Goal: Task Accomplishment & Management: Complete application form

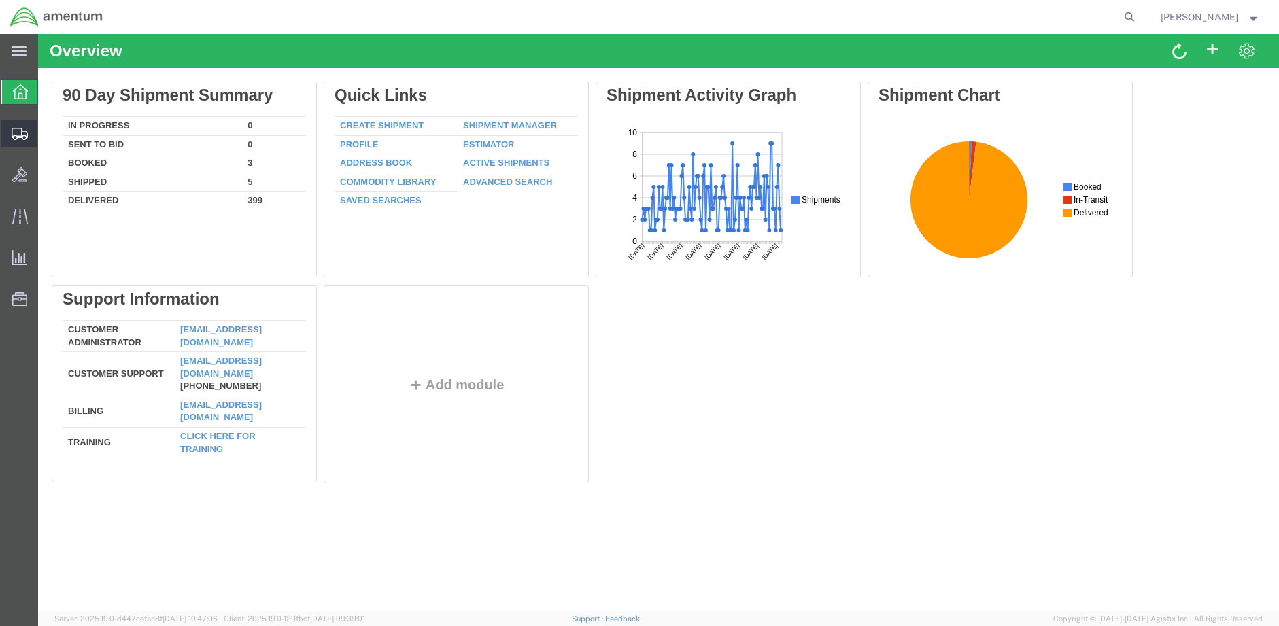
click at [0, 0] on span "Create Shipment" at bounding box center [0, 0] width 0 height 0
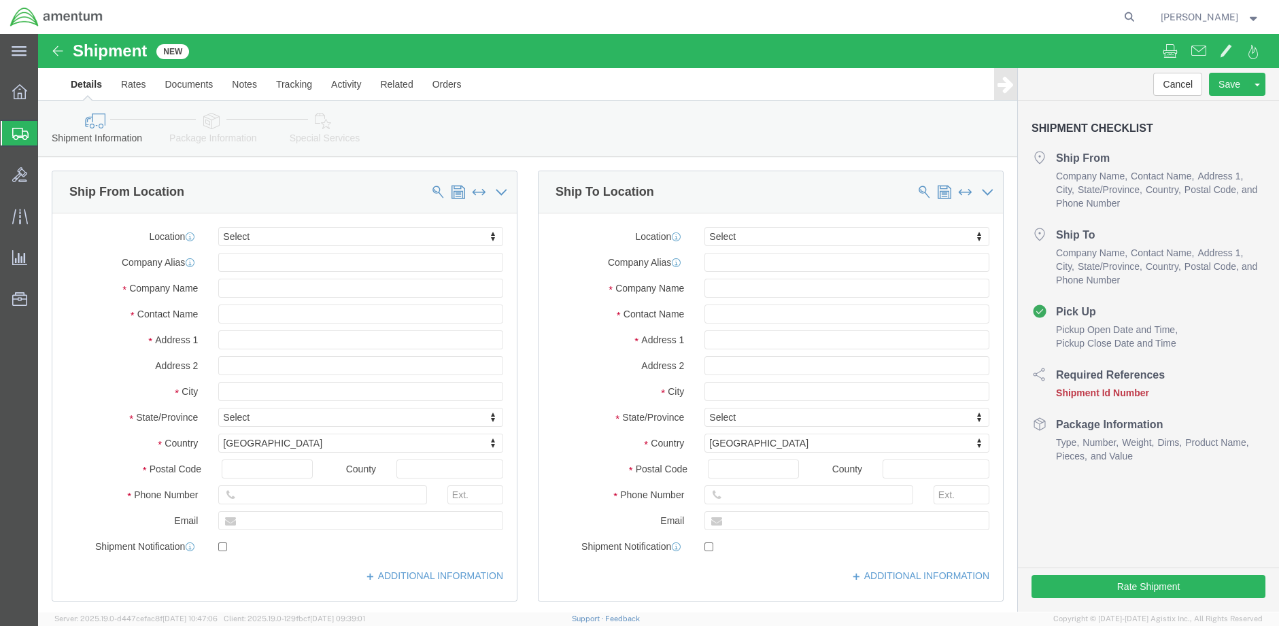
select select
click div "Location My Profile Location [PHONE_NUMBER] [PHONE_NUMBER] [PHONE_NUMBER] [PHON…"
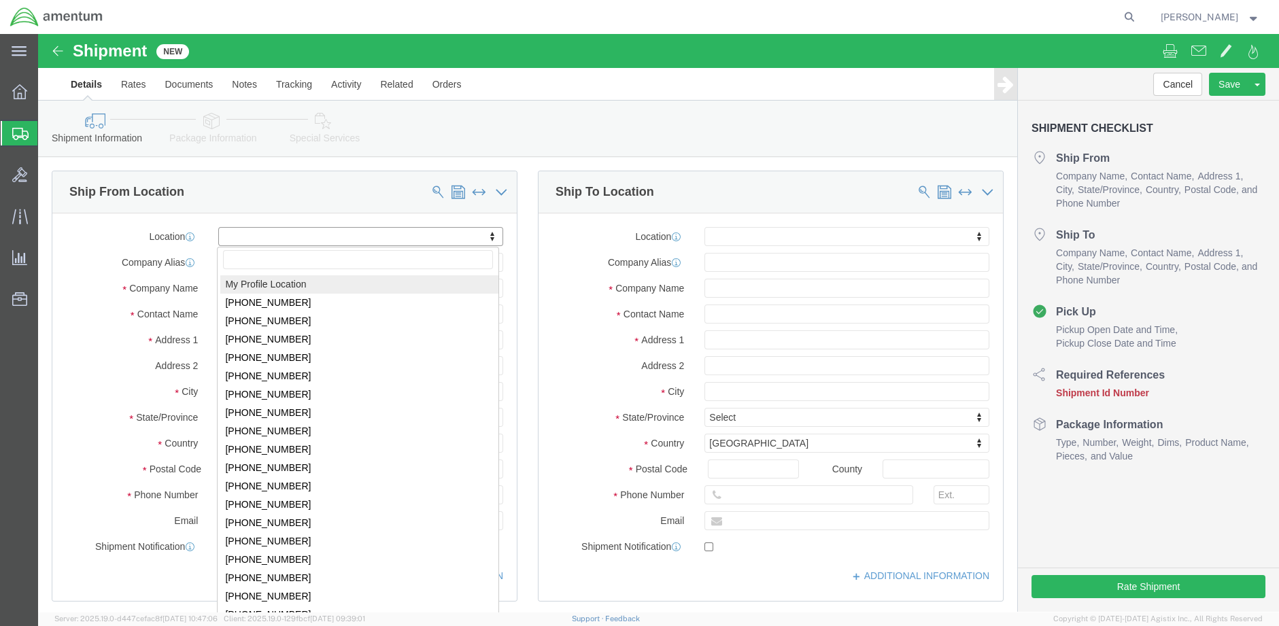
select select "MYPROFILE"
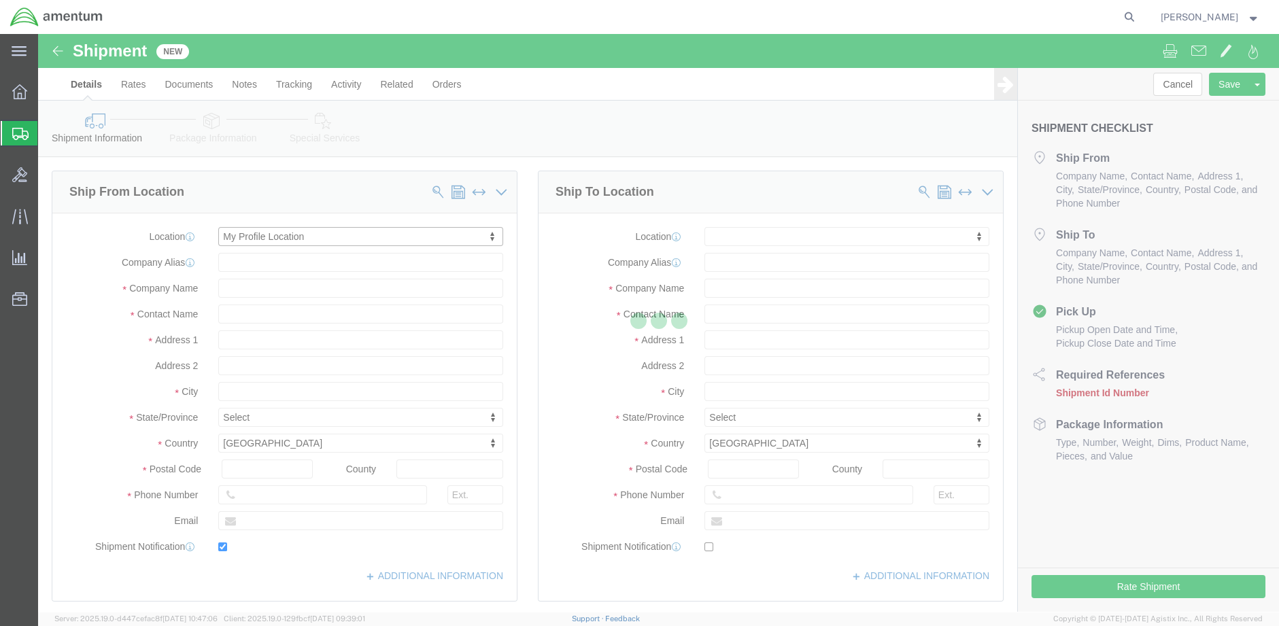
type input "[STREET_ADDRESS][PERSON_NAME]"
type input "DynCorp International LLC"
type input "70401"
type input "[PHONE_NUMBER]"
type input "[PERSON_NAME][EMAIL_ADDRESS][PERSON_NAME][DOMAIN_NAME]"
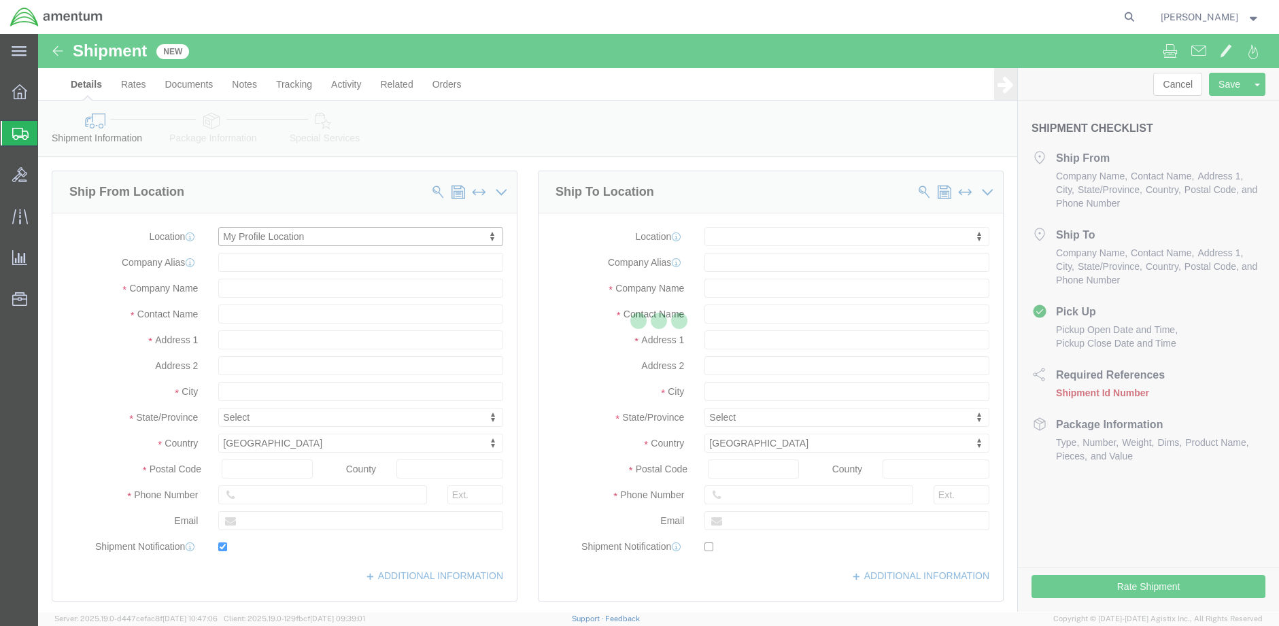
checkbox input "true"
type input "Amentum Services, Inc."
type input "[PERSON_NAME]"
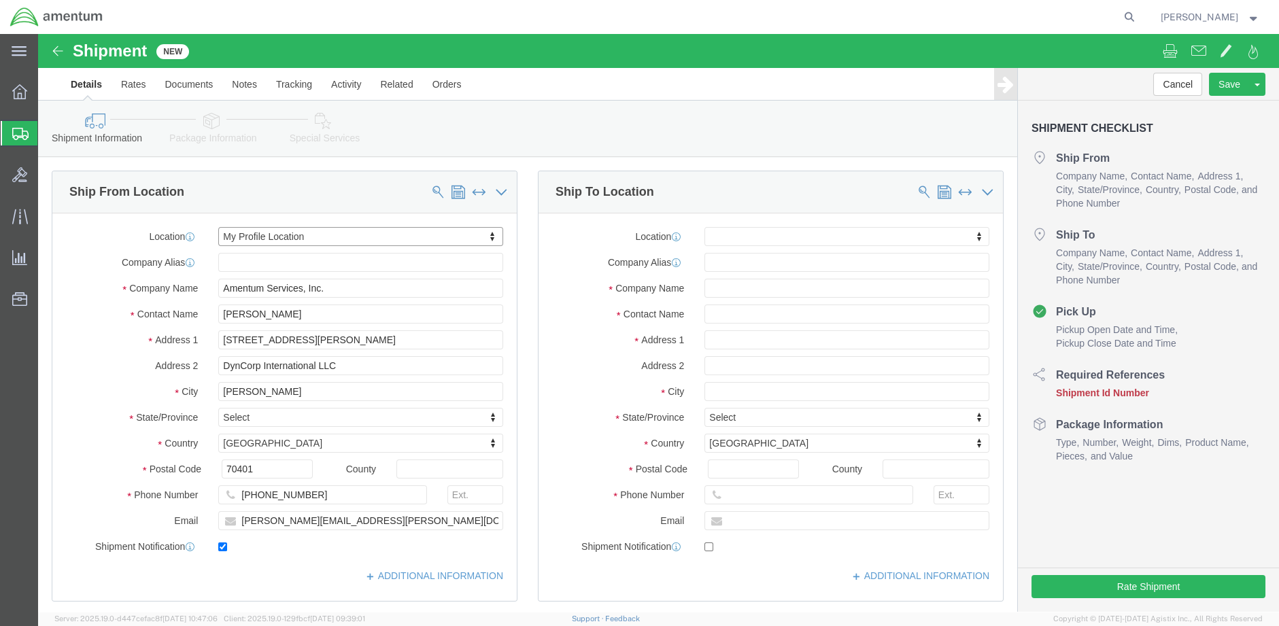
select select "LA"
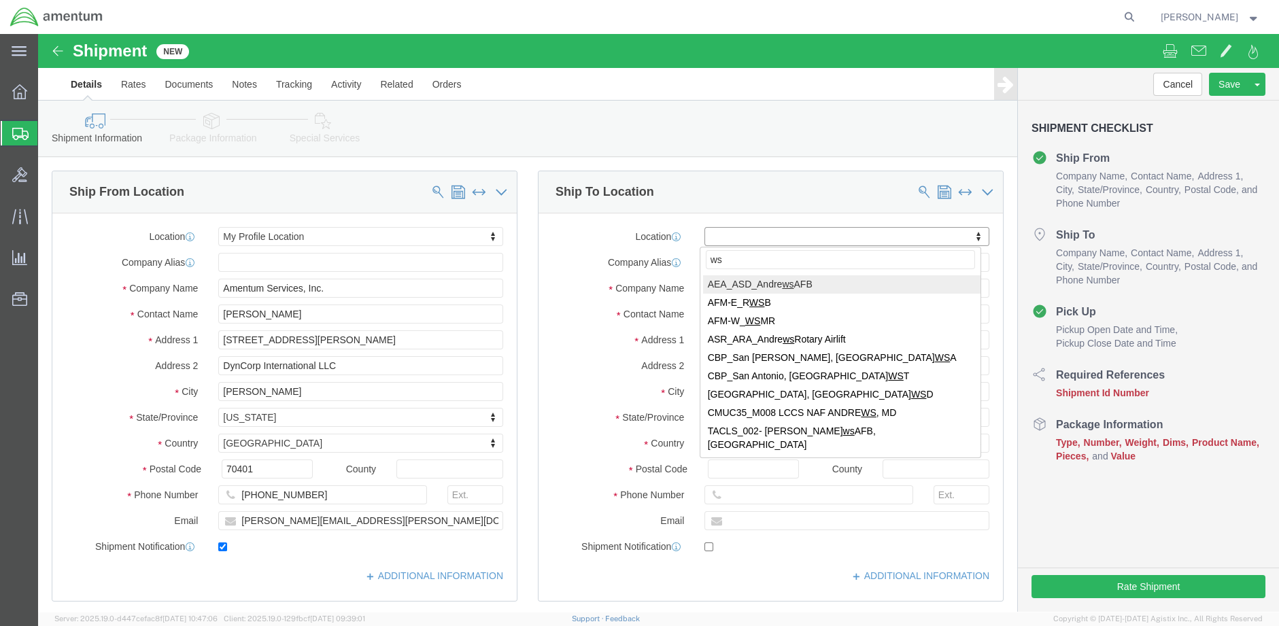
type input "wsd"
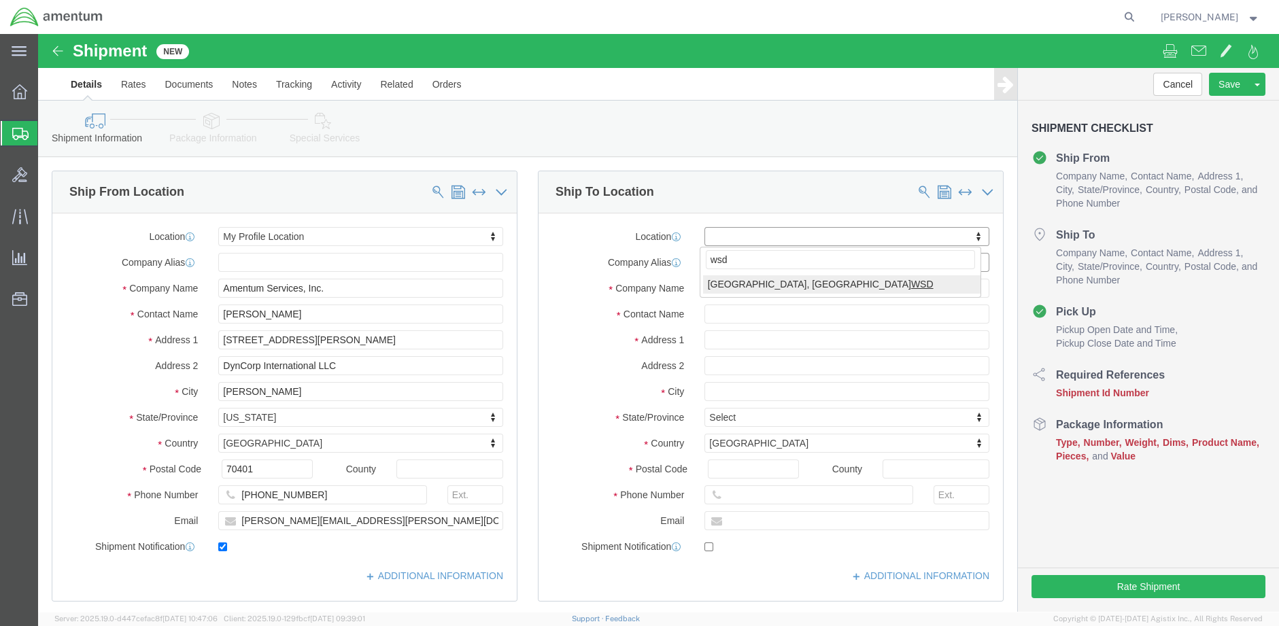
select select "49946"
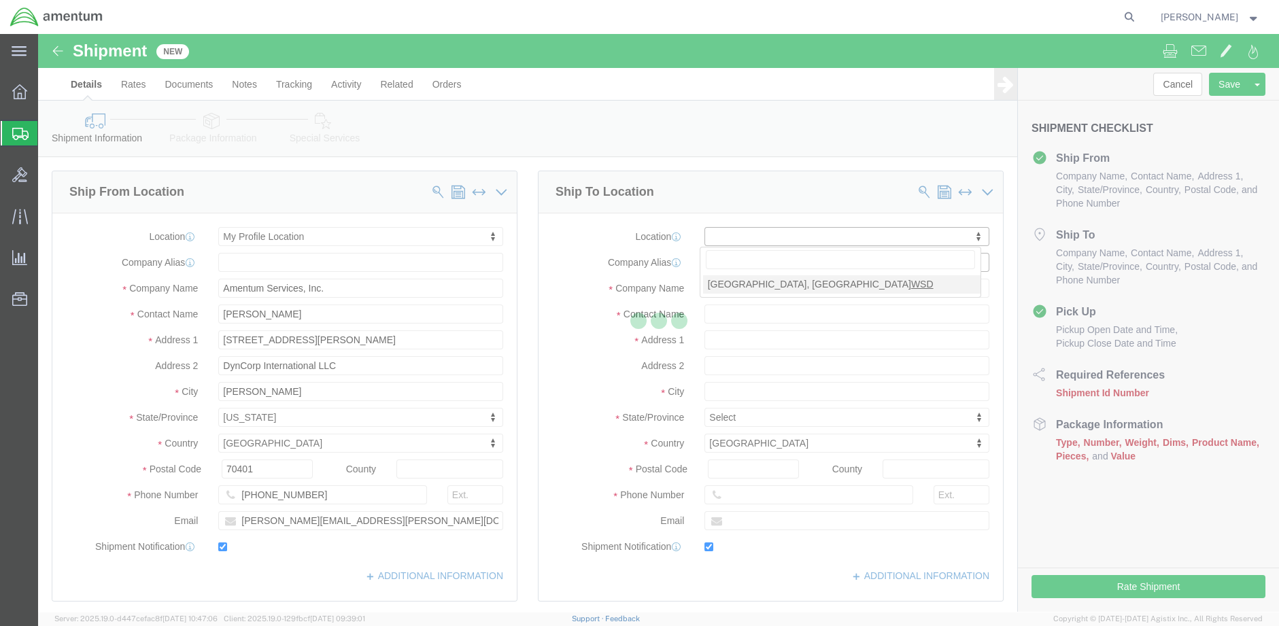
type input "Bldg 1480 [GEOGRAPHIC_DATA] [GEOGRAPHIC_DATA]"
type input "92135-7013"
type input "[PHONE_NUMBER]"
type input "3017"
type input "[PERSON_NAME][EMAIL_ADDRESS][PERSON_NAME][DOMAIN_NAME]"
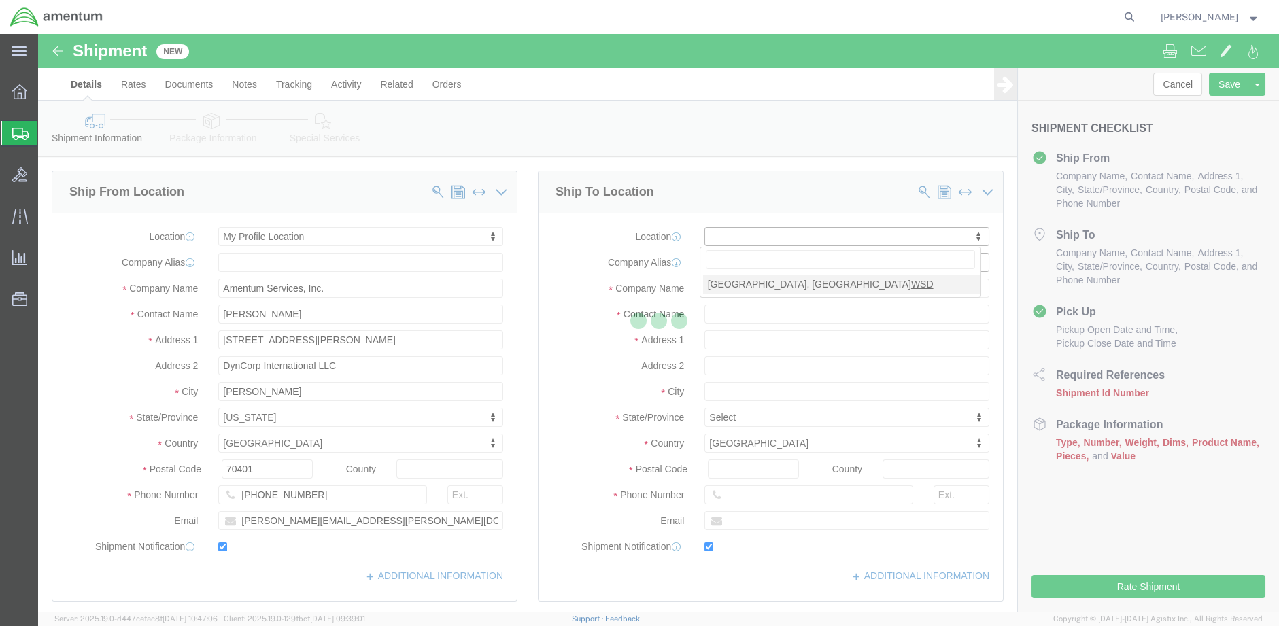
checkbox input "true"
type input "Amentum Services, Inc"
type input "[PERSON_NAME]"
type input "[GEOGRAPHIC_DATA]"
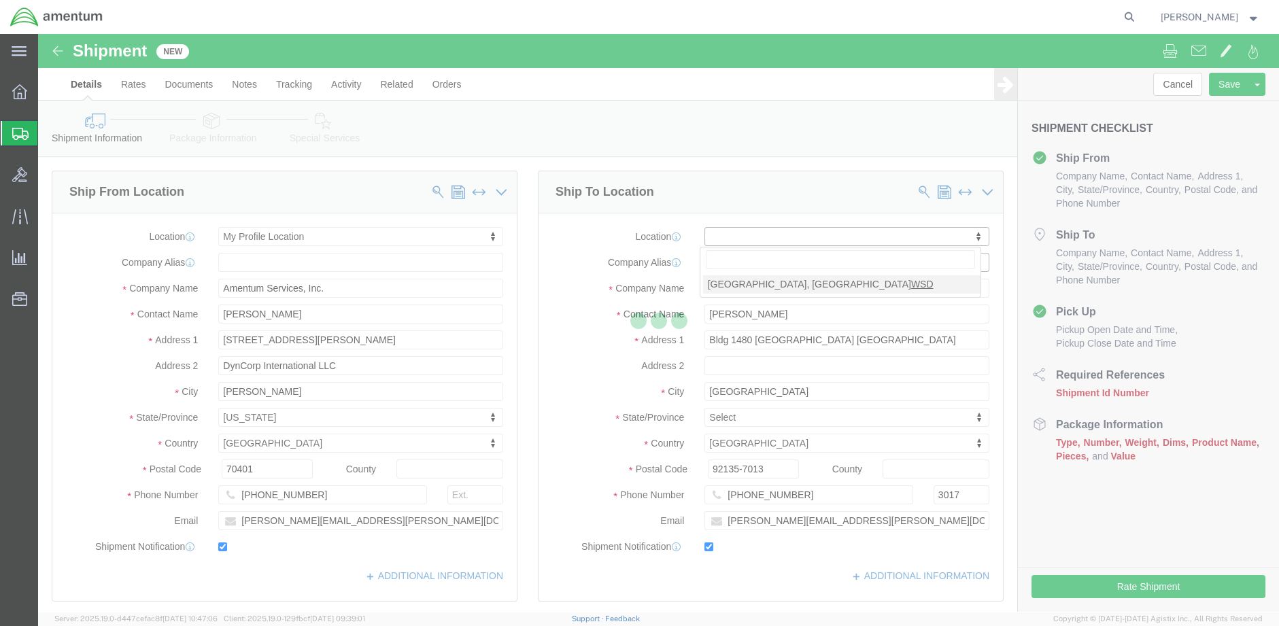
select select "CA"
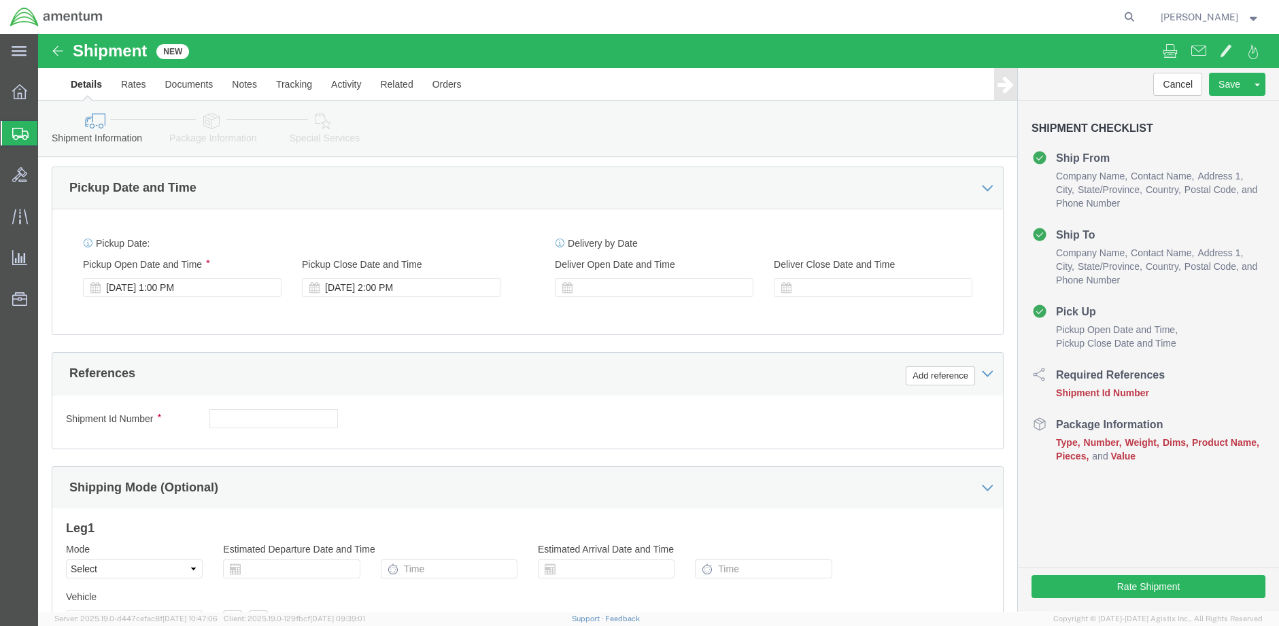
scroll to position [453, 0]
click div "[DATE] 1:00 PM"
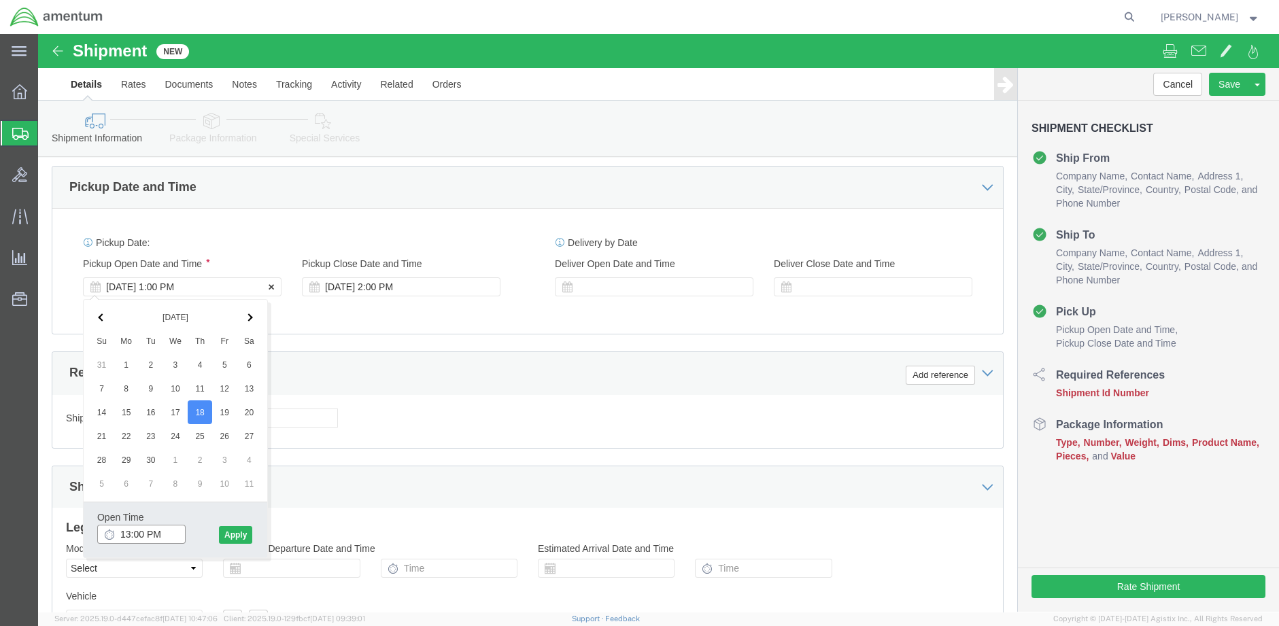
type input "1:00 PM"
click button "Apply"
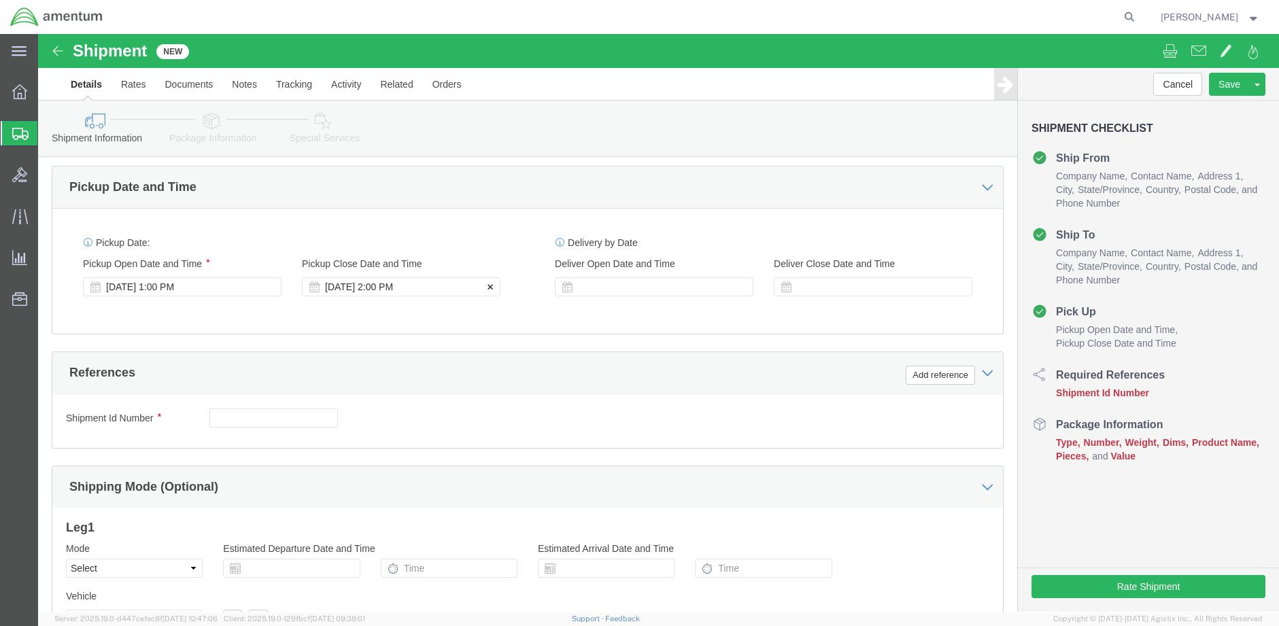
click div "[DATE] 2:00 PM"
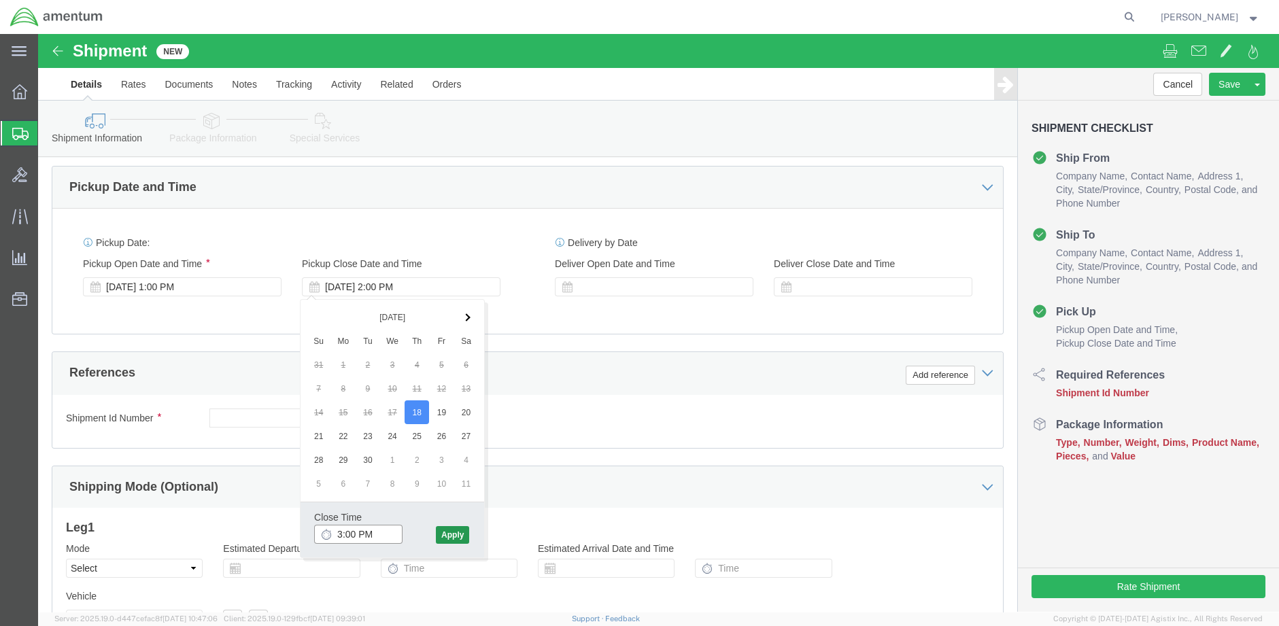
type input "3:00 PM"
click button "Apply"
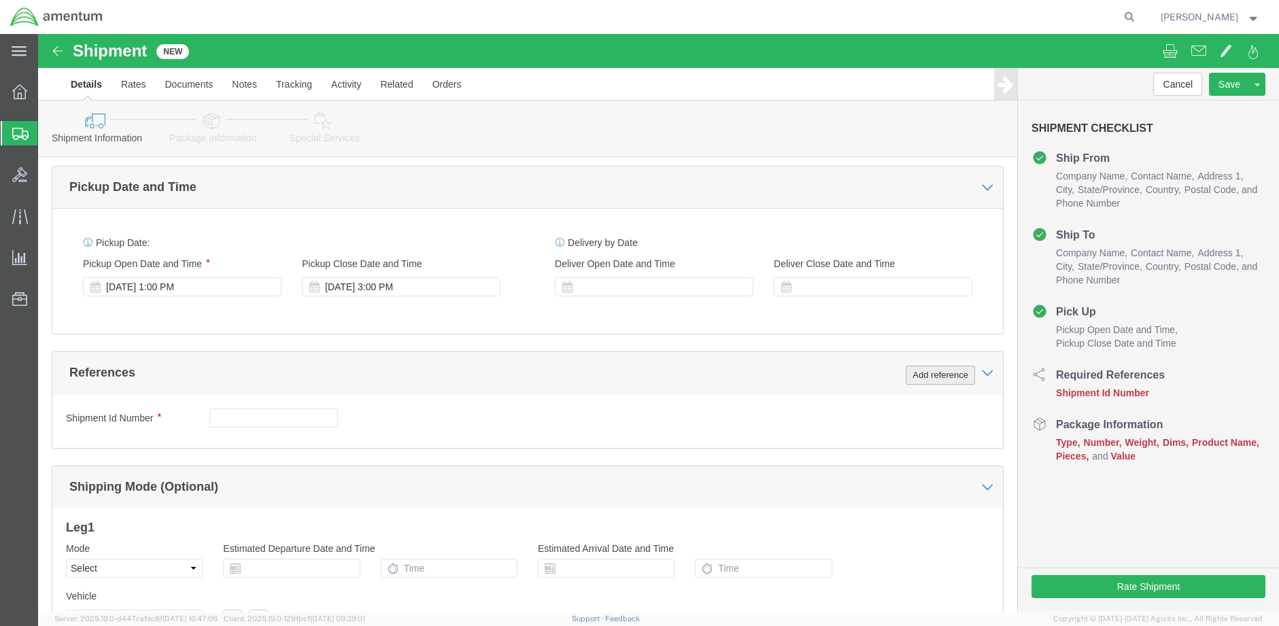
click button "Add reference"
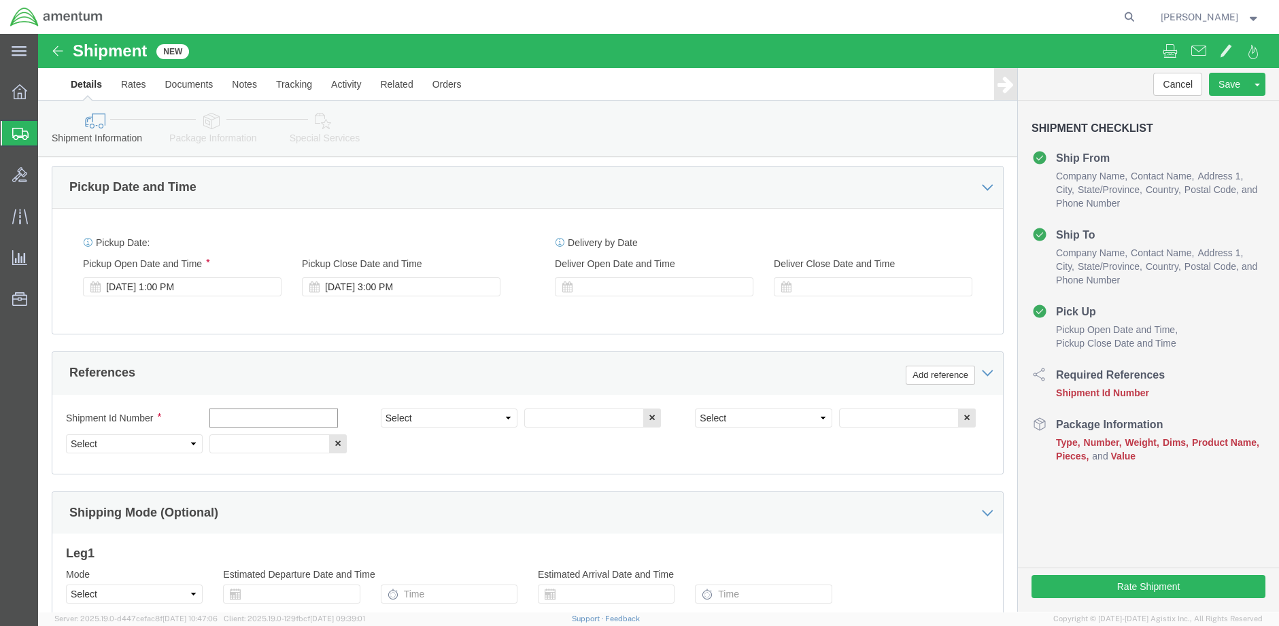
click input "text"
type input "e"
type input "ENO shipment:"
select select "DEPT"
type input "CBP"
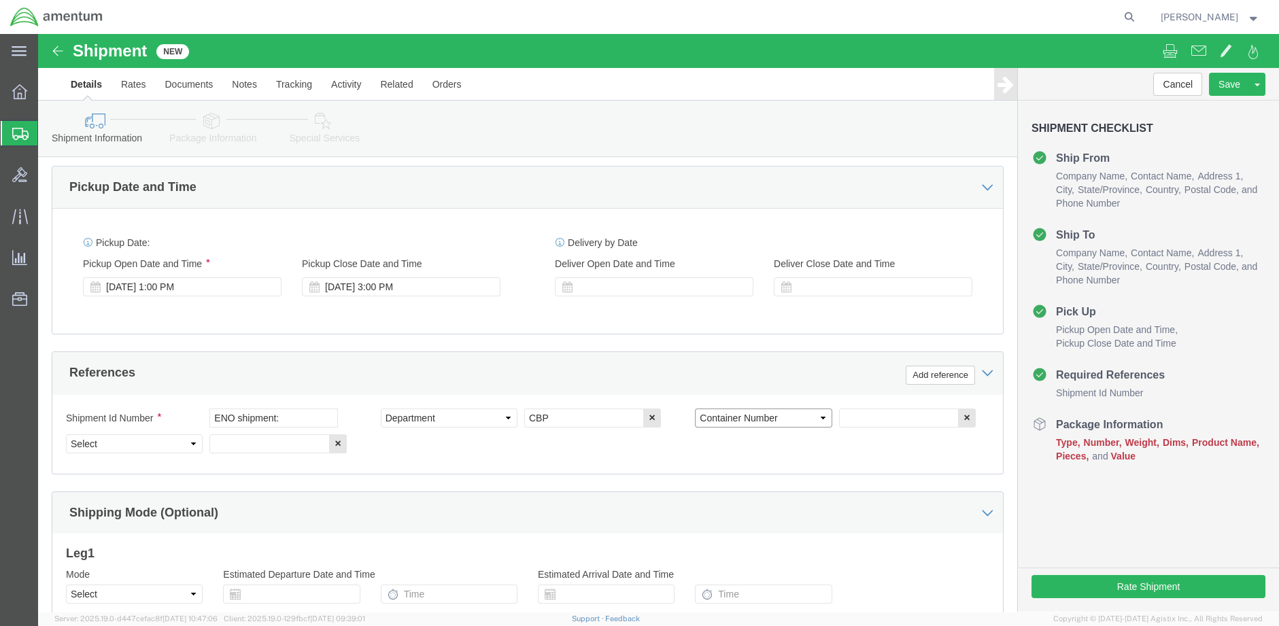
select select "CUSTREF"
type input "EJA usage:"
select select "PROJNUM"
paste input "6118.03.03.2219.000.ENO.0000"
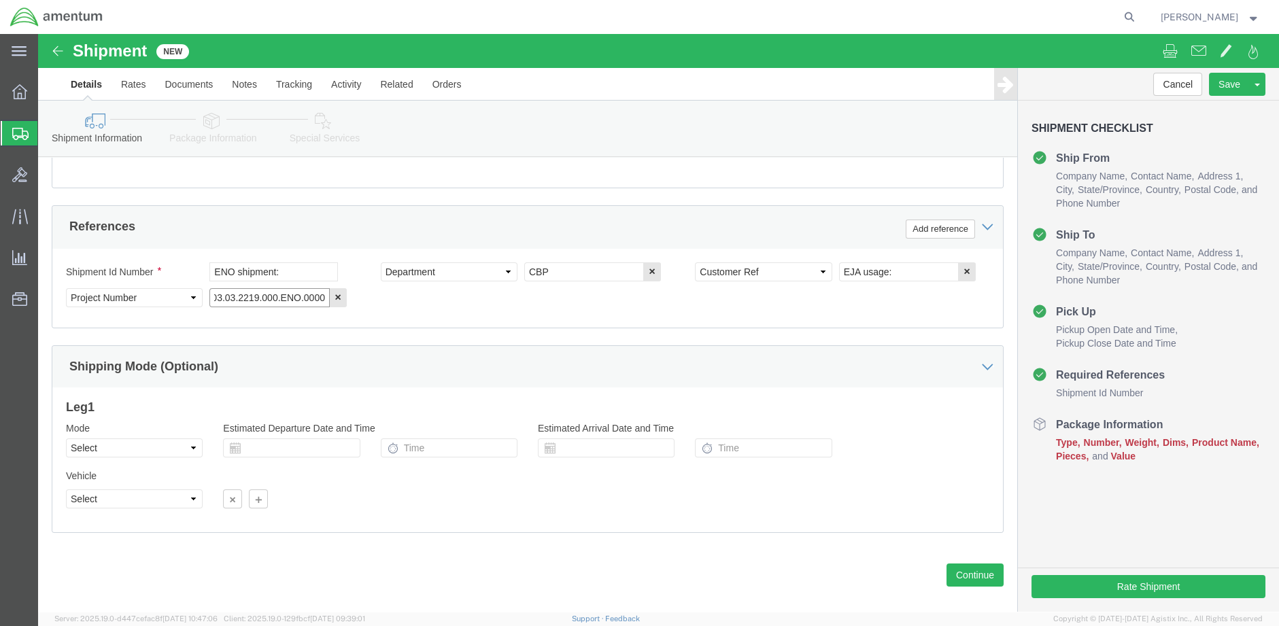
scroll to position [604, 0]
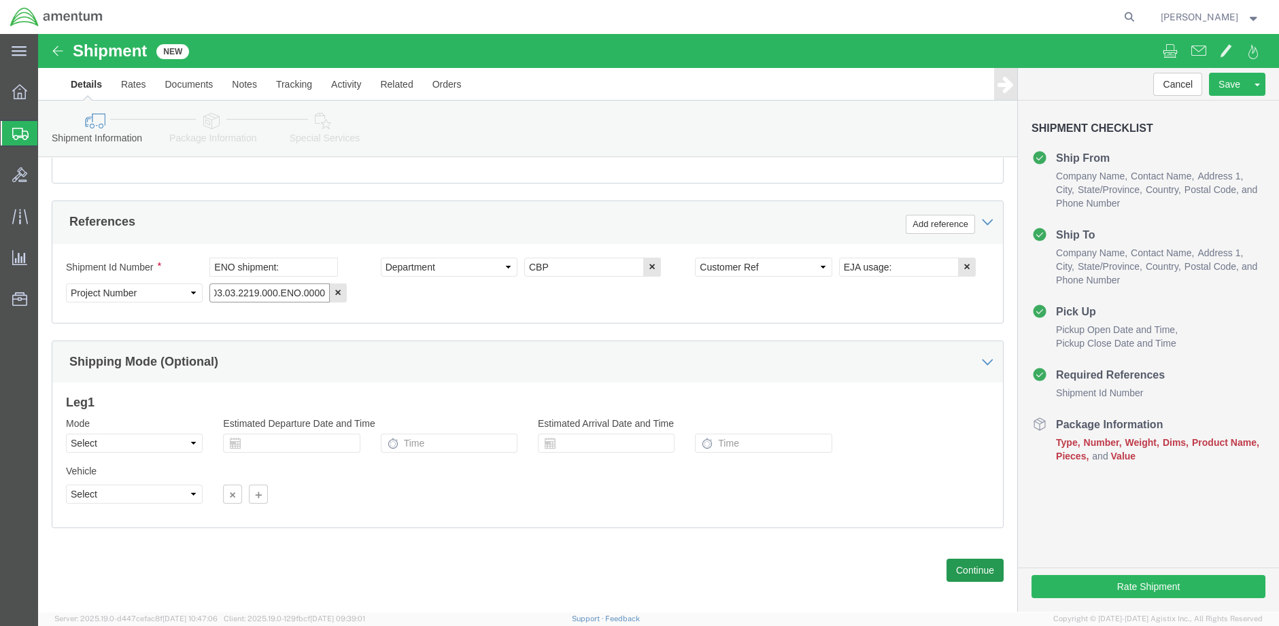
type input "6118.03.03.2219.000.ENO.0000"
click button "Continue"
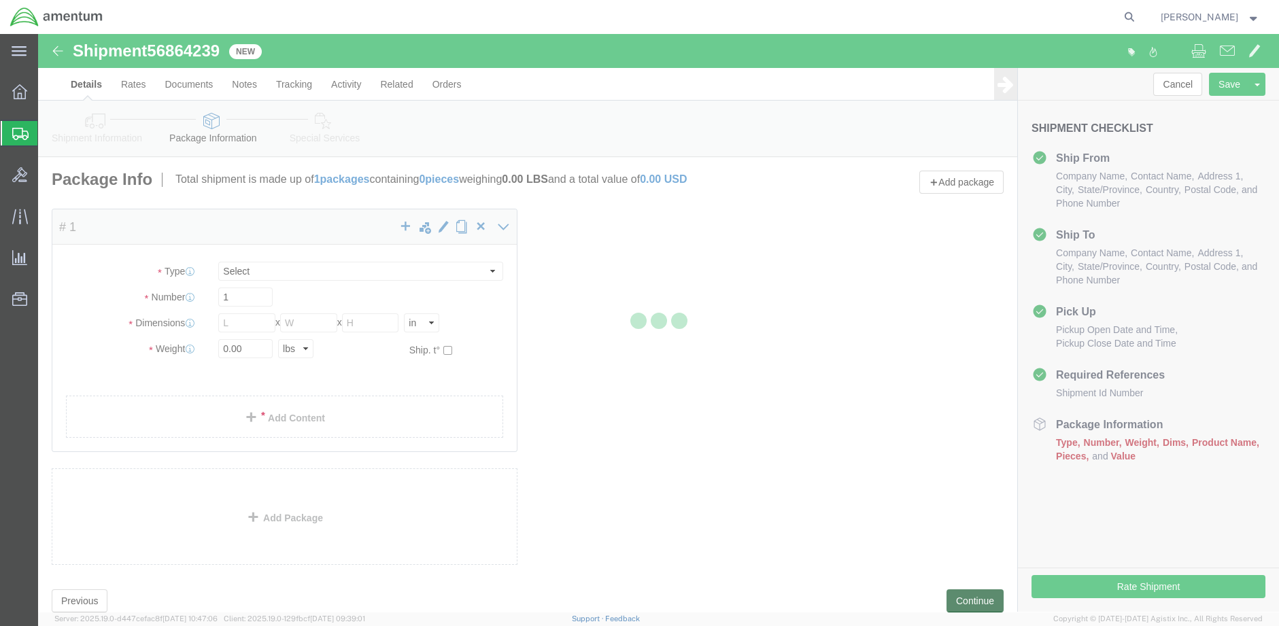
select select "CBOX"
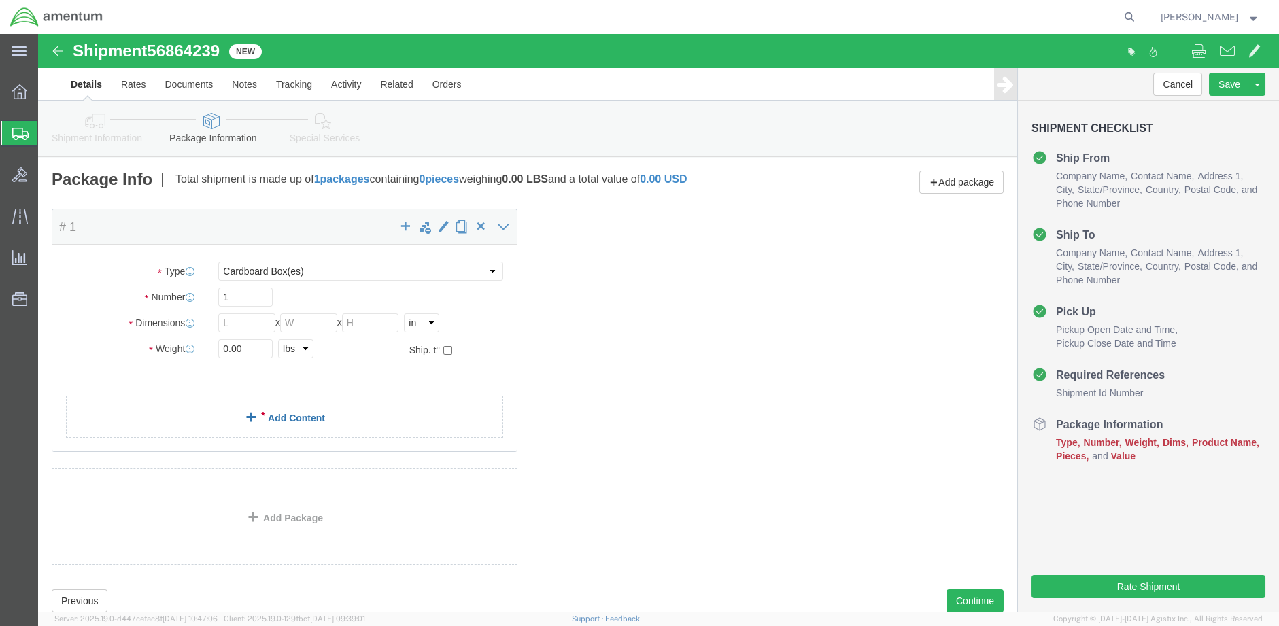
click link "Add Content"
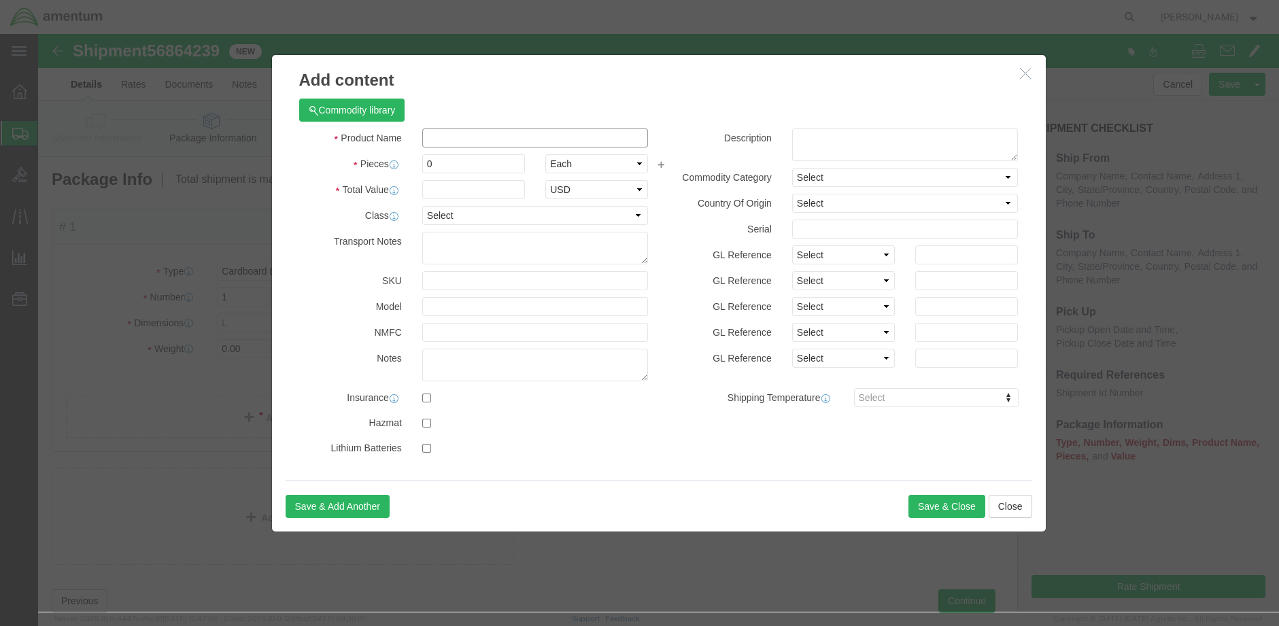
click input "text"
type input "302622-2"
click span "Name:"
select select "USD"
type input "CLOSEOUT, RH"
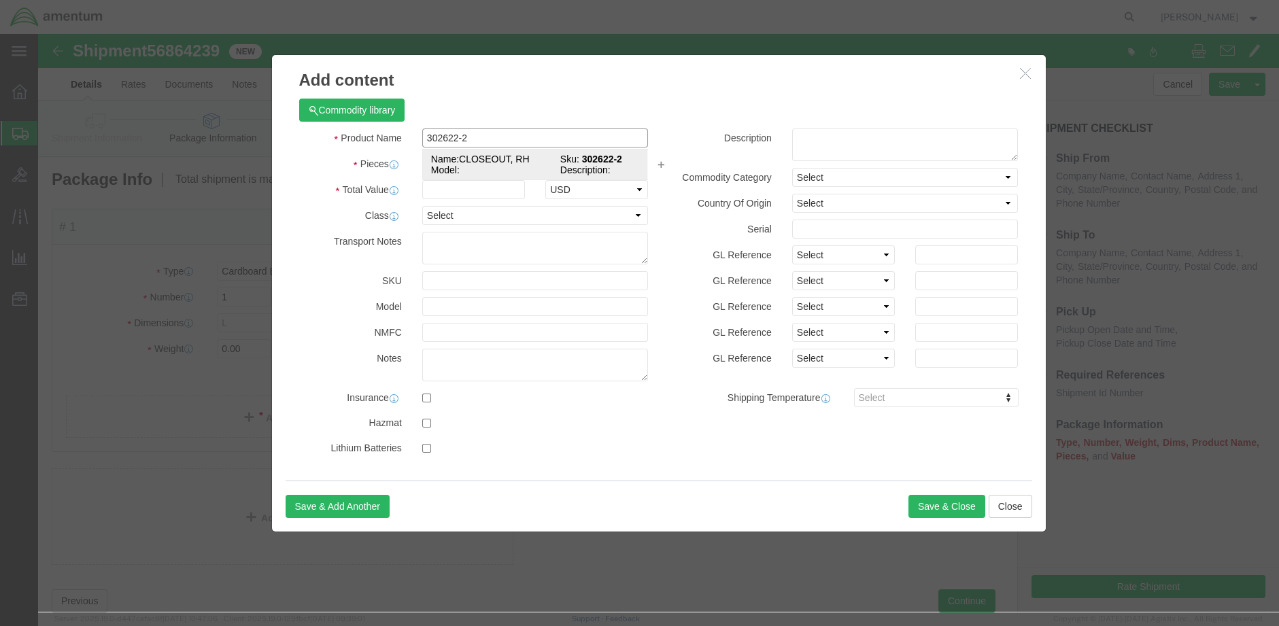
type input "302622-2"
type input "CLOSEOUT, RH (PN: 302622-2)"
type input "1.00"
type input "2000.00"
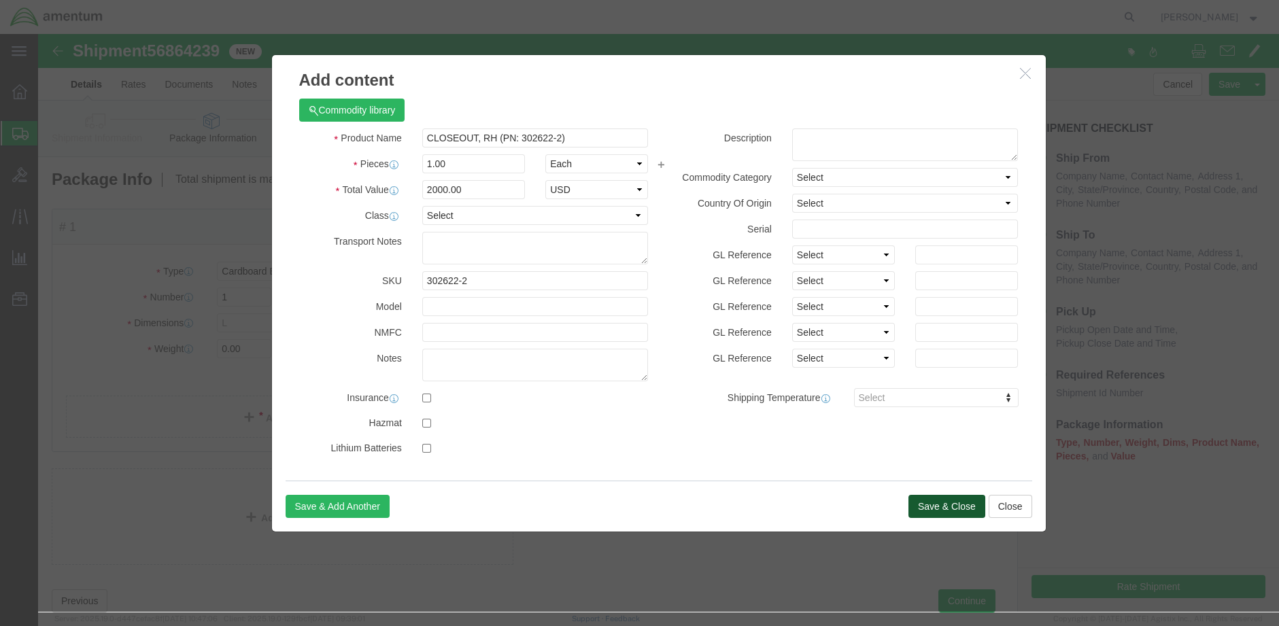
click button "Save & Close"
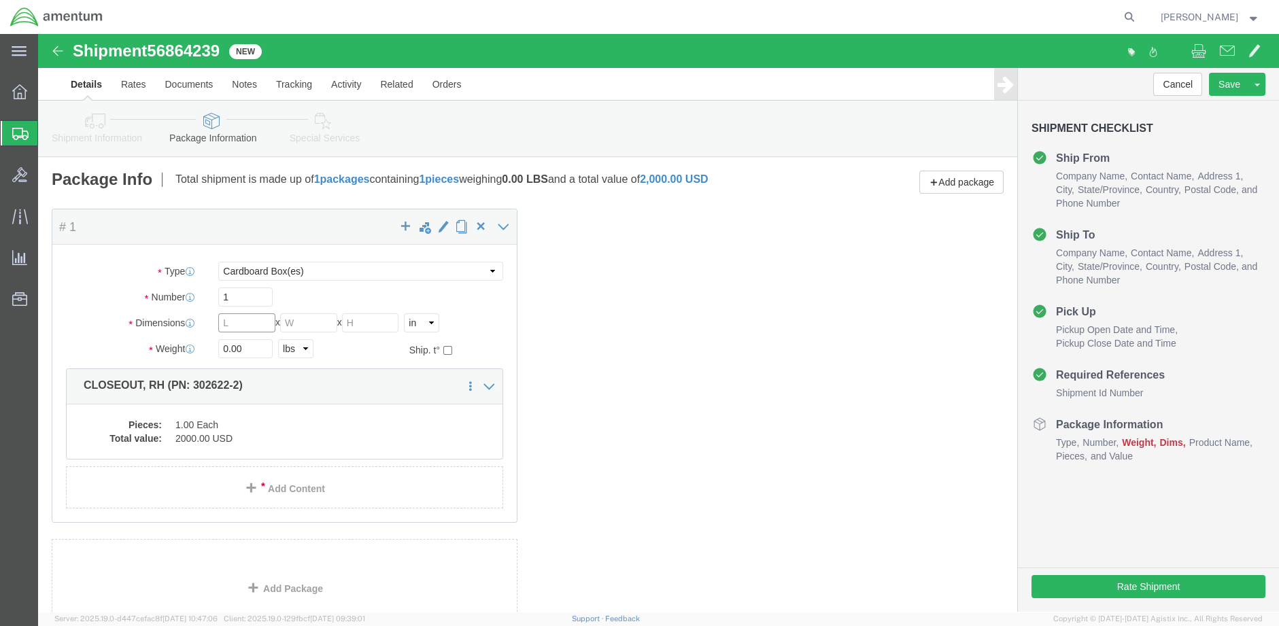
click input "text"
type input "22"
type input "8"
type input "22"
type input "4.00"
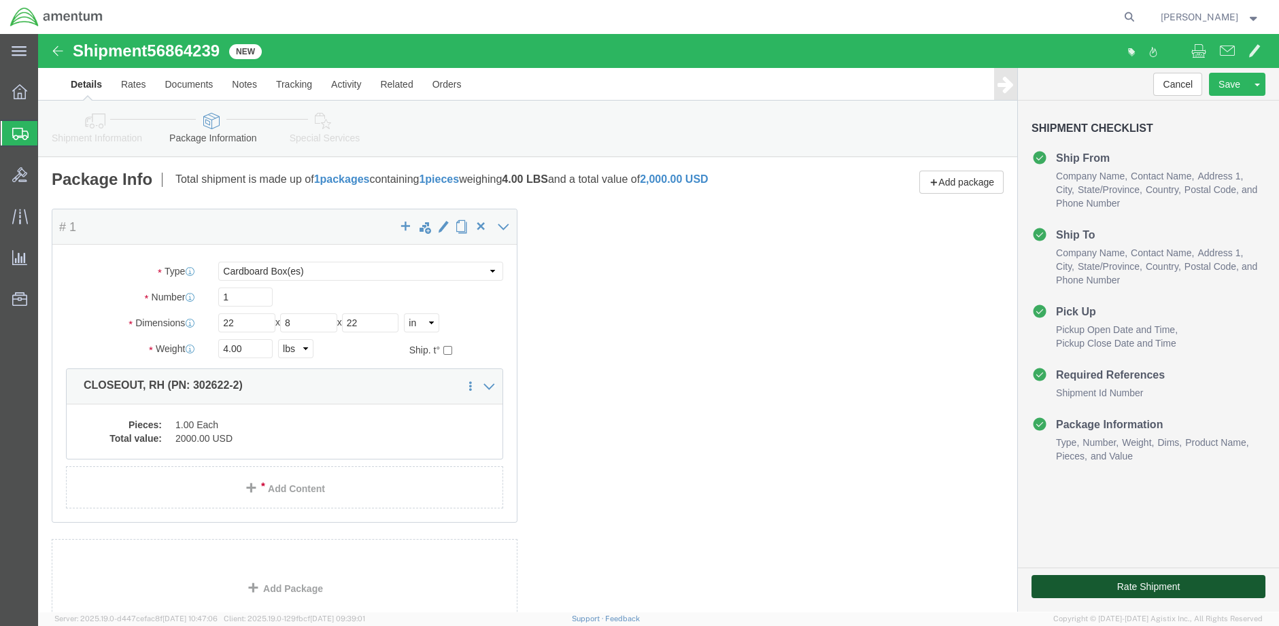
click button "Rate Shipment"
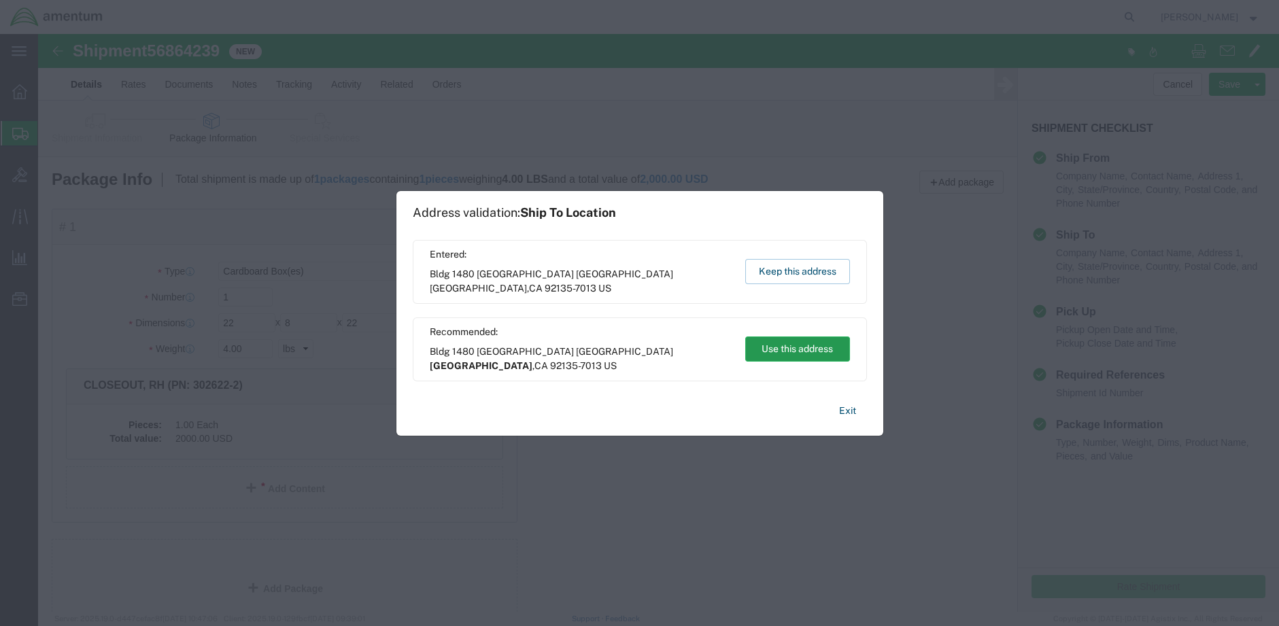
click at [790, 353] on button "Use this address" at bounding box center [797, 349] width 105 height 25
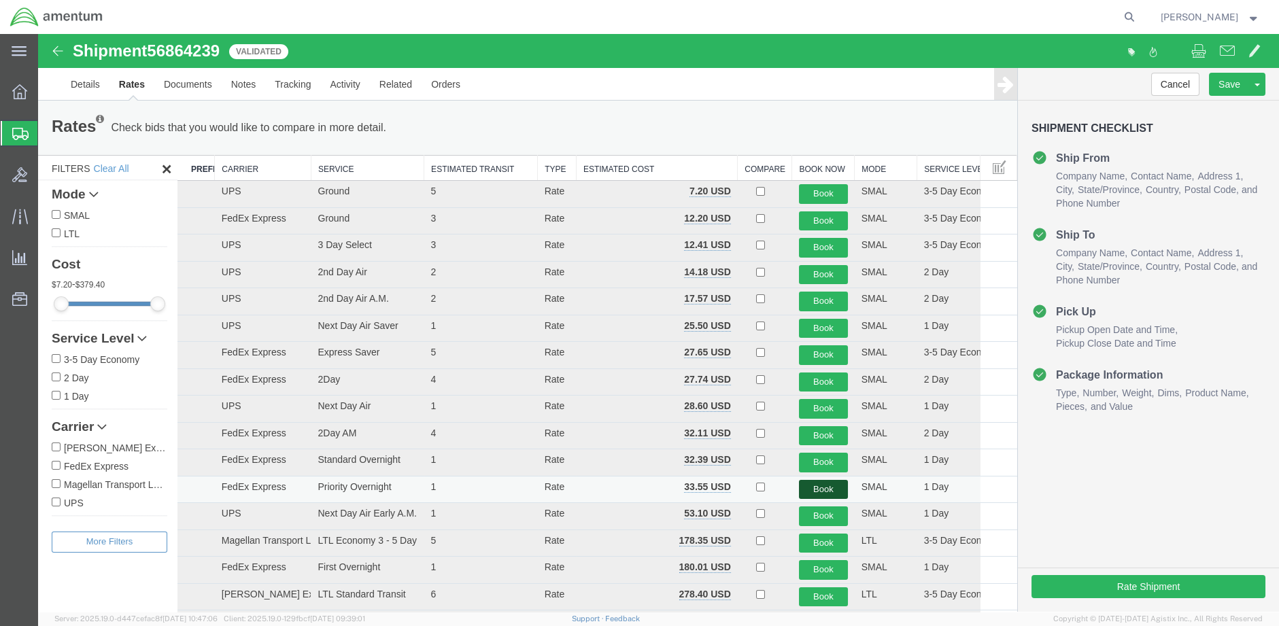
click at [819, 492] on button "Book" at bounding box center [823, 490] width 49 height 20
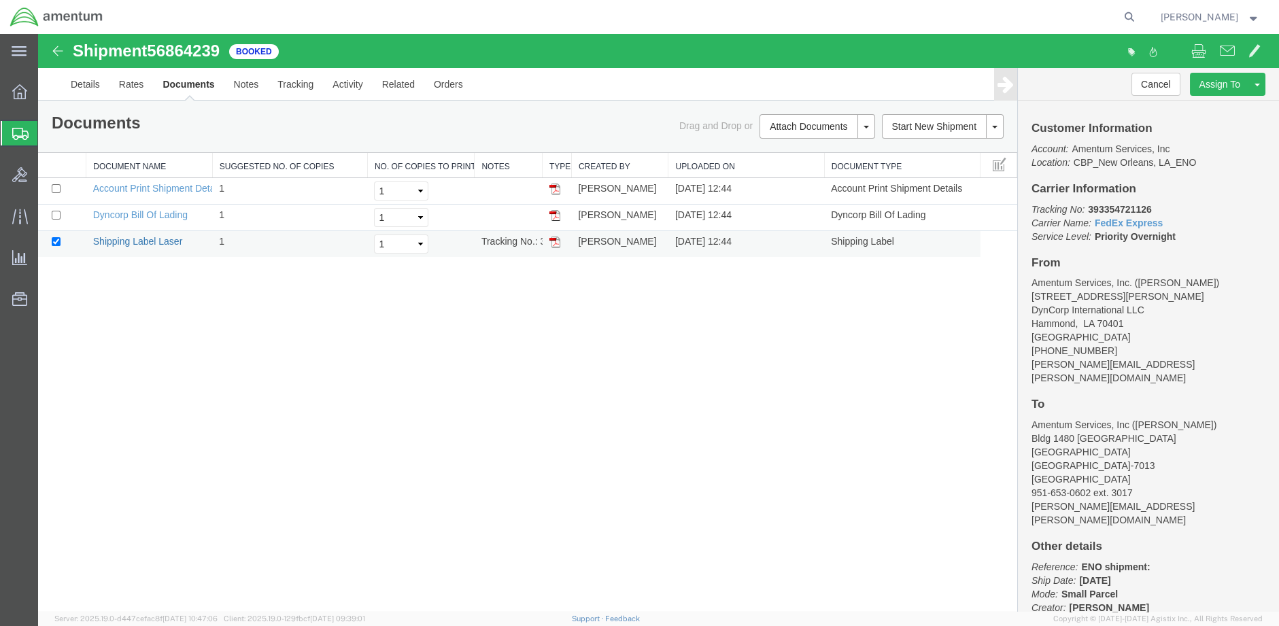
click at [153, 243] on link "Shipping Label Laser" at bounding box center [138, 241] width 90 height 11
click at [89, 86] on link "Details" at bounding box center [85, 84] width 48 height 33
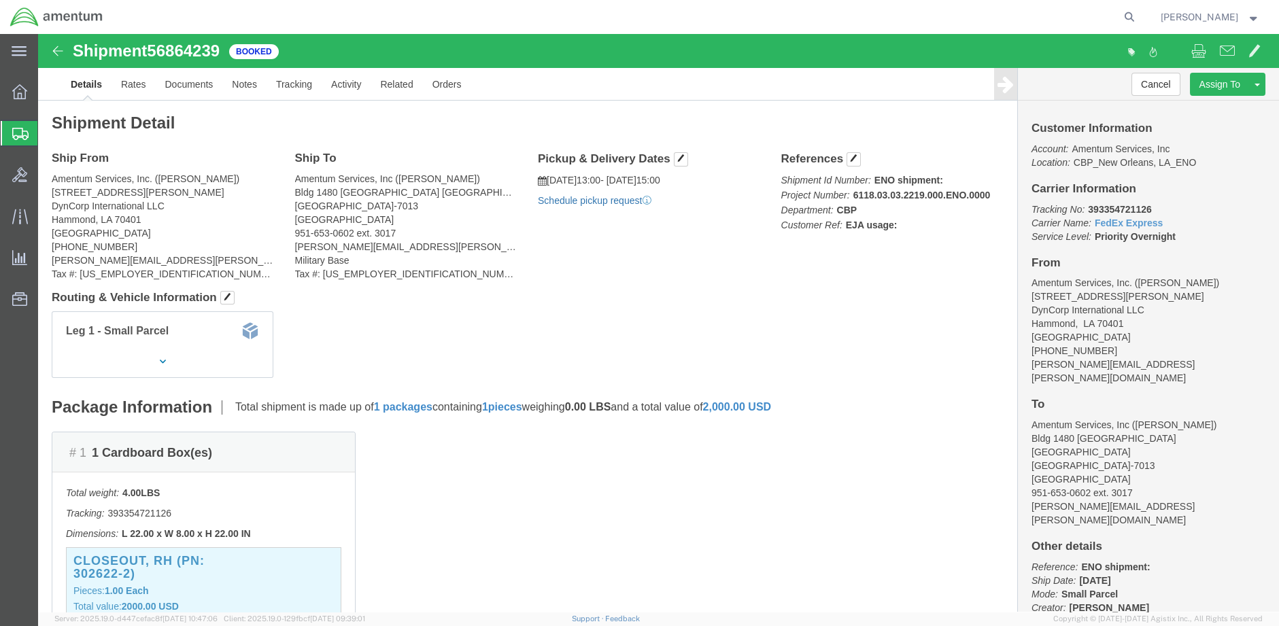
click link "Schedule pickup request"
click at [0, 0] on span "Create Shipment" at bounding box center [0, 0] width 0 height 0
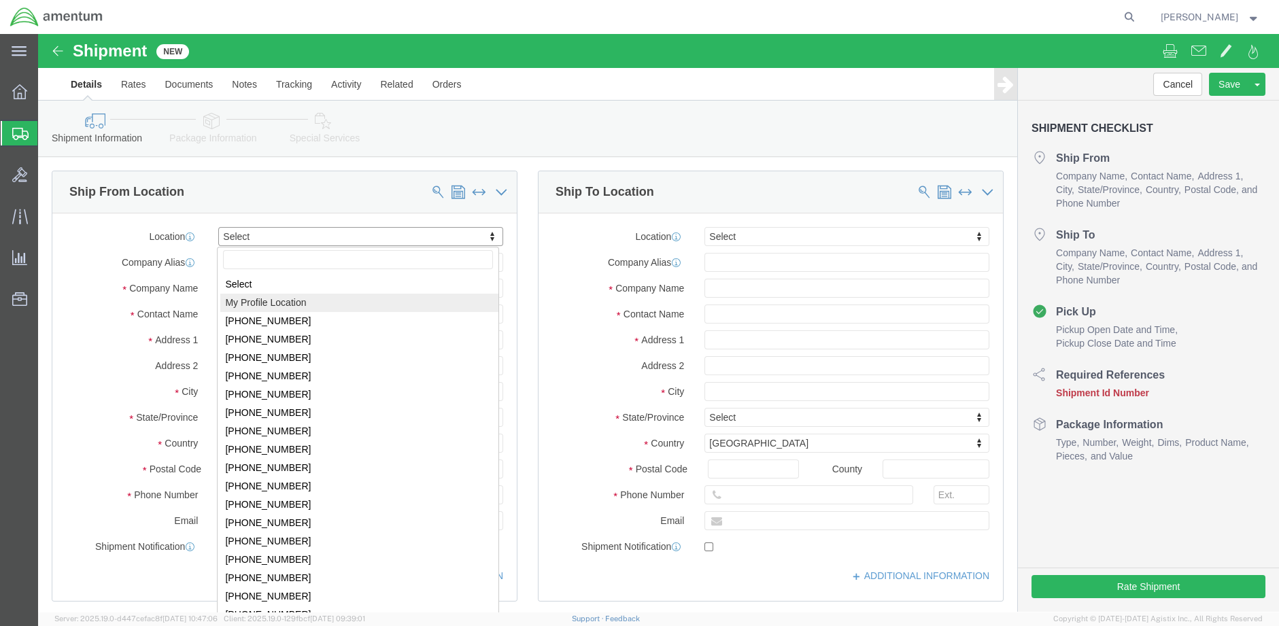
select select "MYPROFILE"
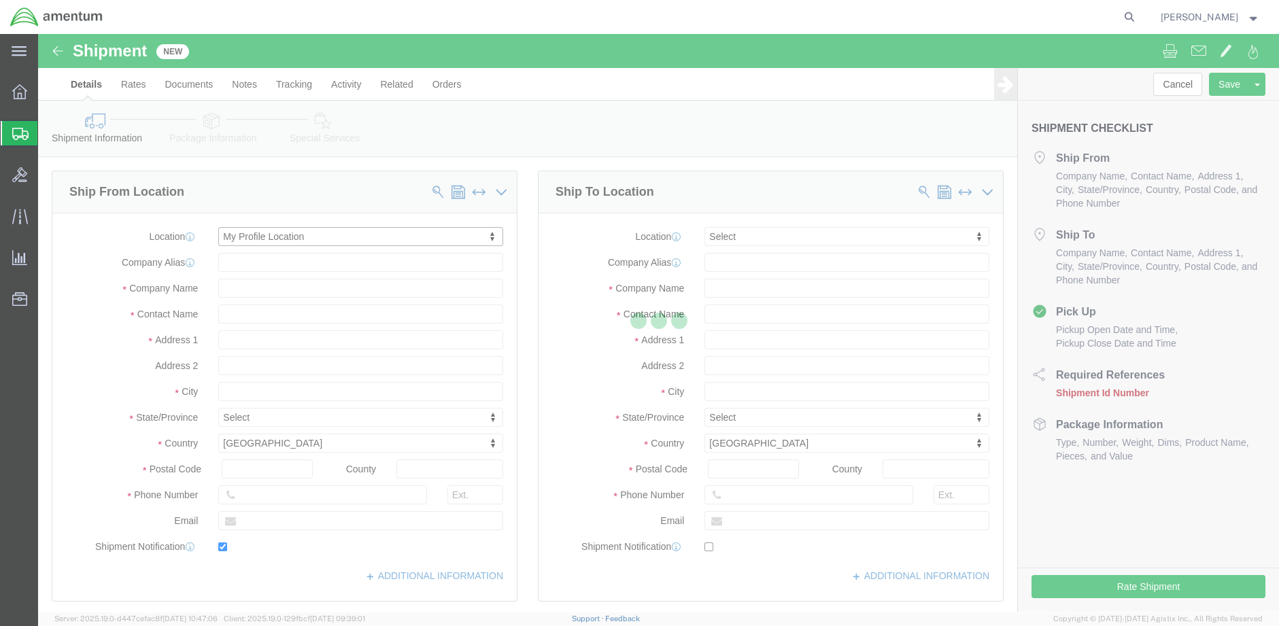
type input "[STREET_ADDRESS][PERSON_NAME]"
type input "DynCorp International LLC"
type input "70401"
type input "[PHONE_NUMBER]"
type input "[PERSON_NAME][EMAIL_ADDRESS][PERSON_NAME][DOMAIN_NAME]"
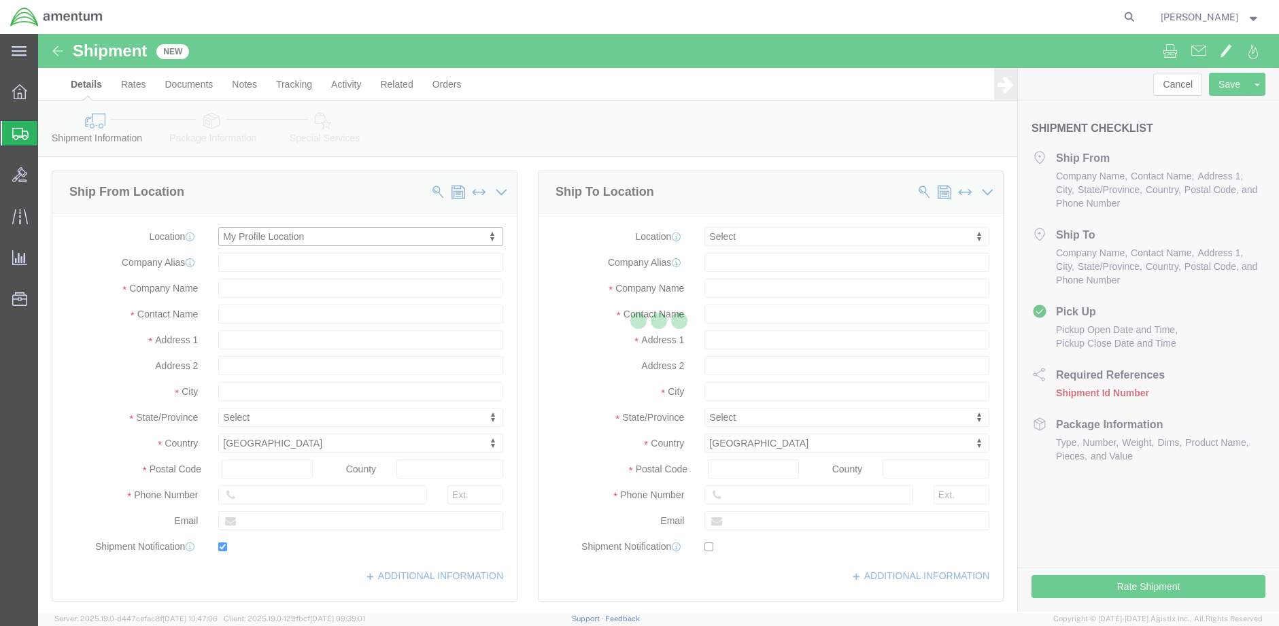
checkbox input "true"
type input "Amentum Services, Inc."
type input "[PERSON_NAME]"
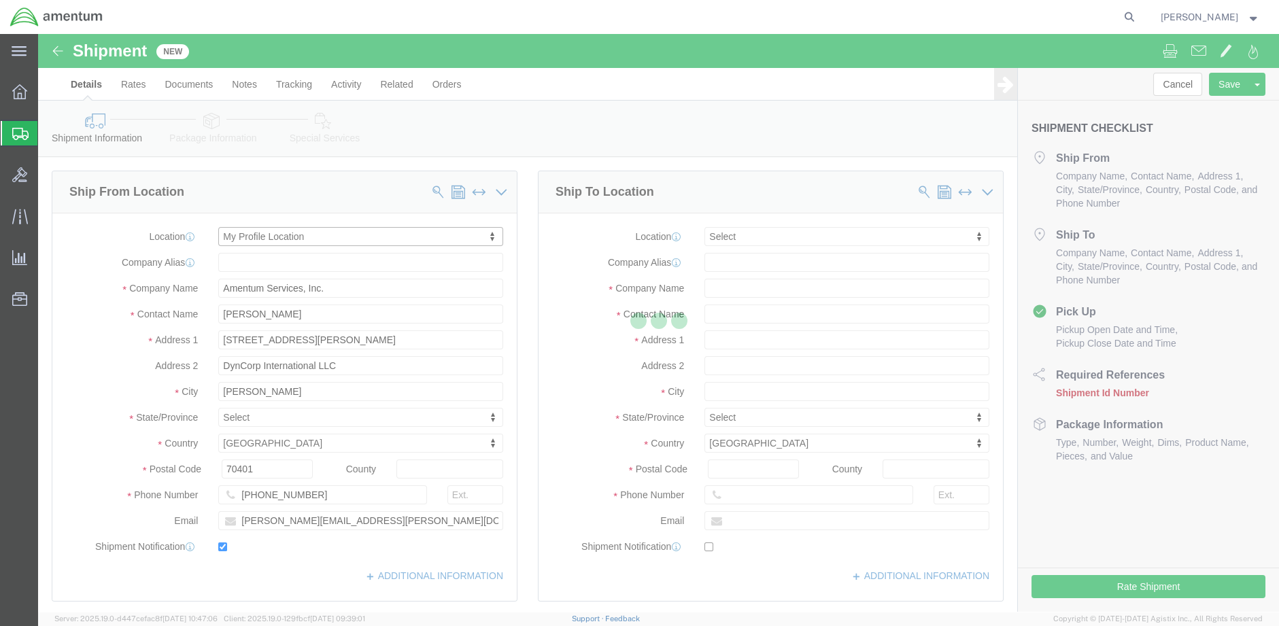
select select "LA"
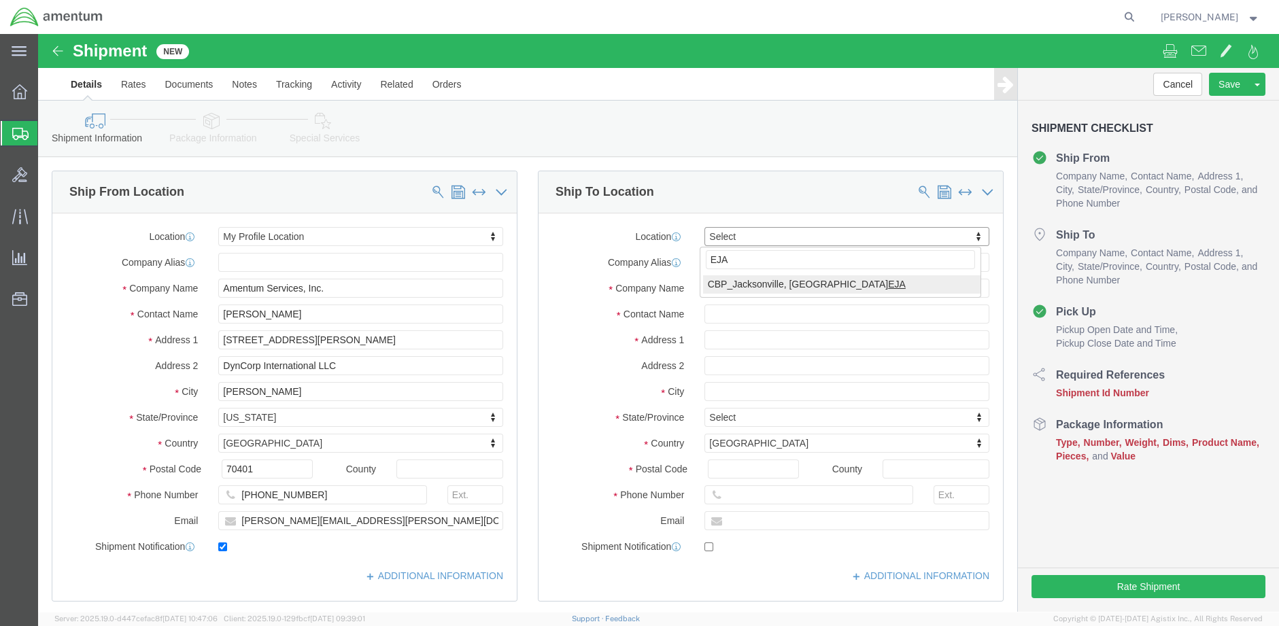
type input "EJA"
select select "49930"
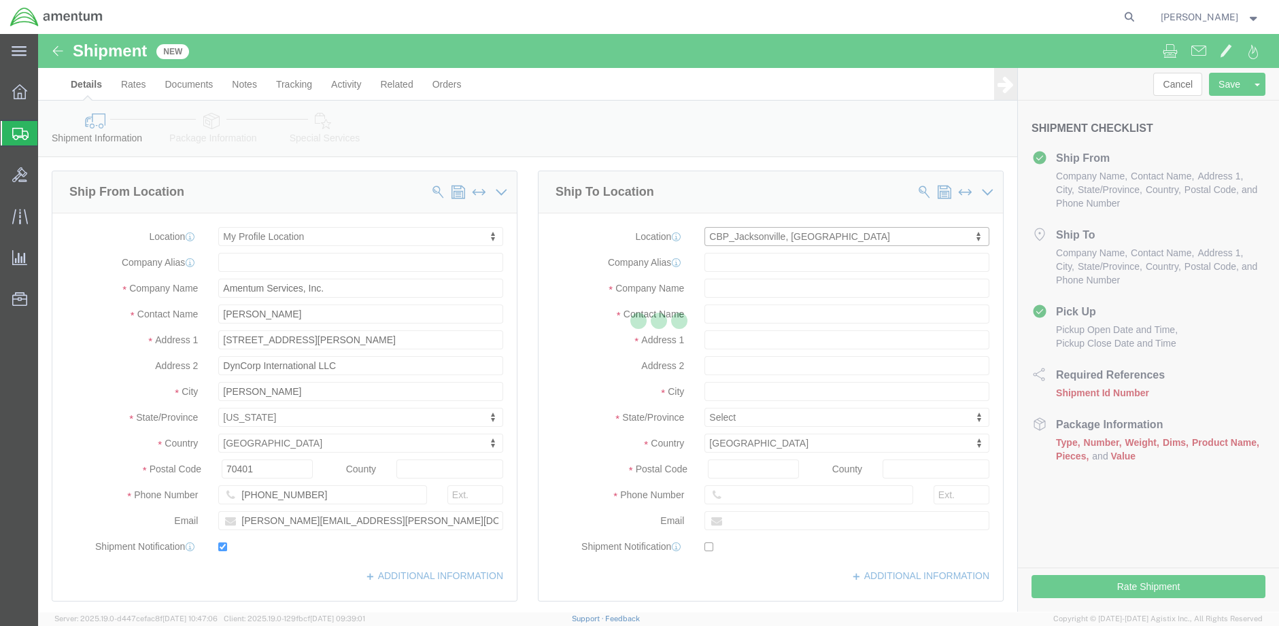
type input "Hangar 1002, [GEOGRAPHIC_DATA]"
type input "32212"
type input "[PHONE_NUMBER]"
type input "Amentum Services, Inc."
type input "[GEOGRAPHIC_DATA]"
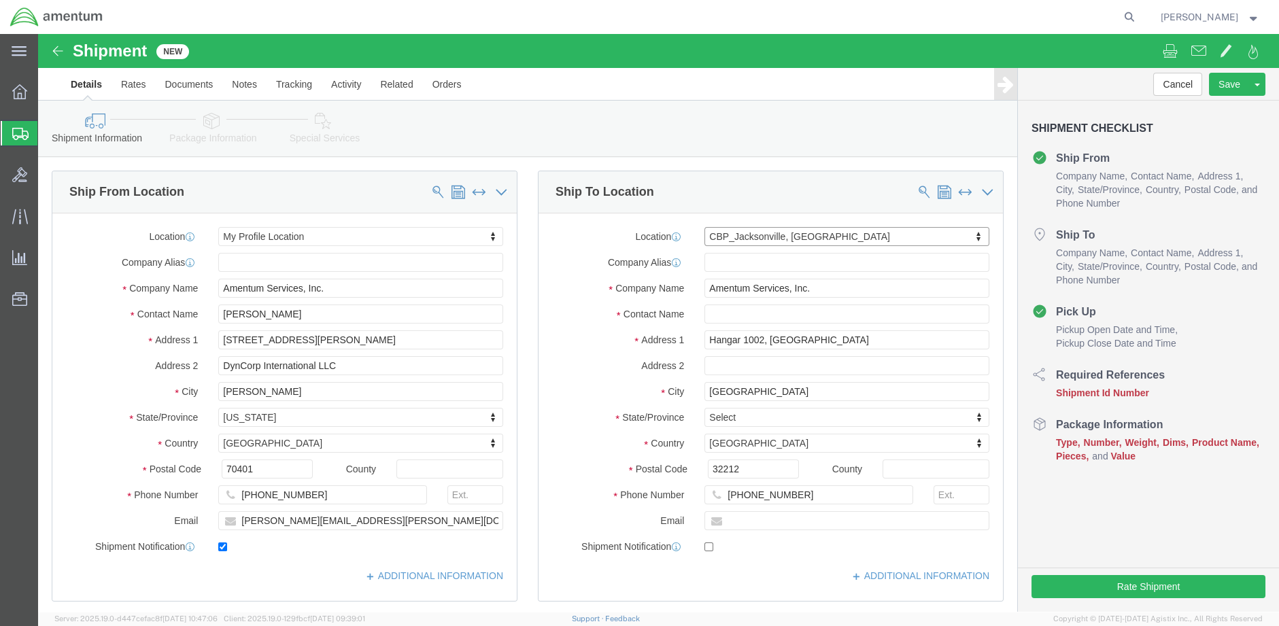
select select "FL"
click input "text"
type input "c"
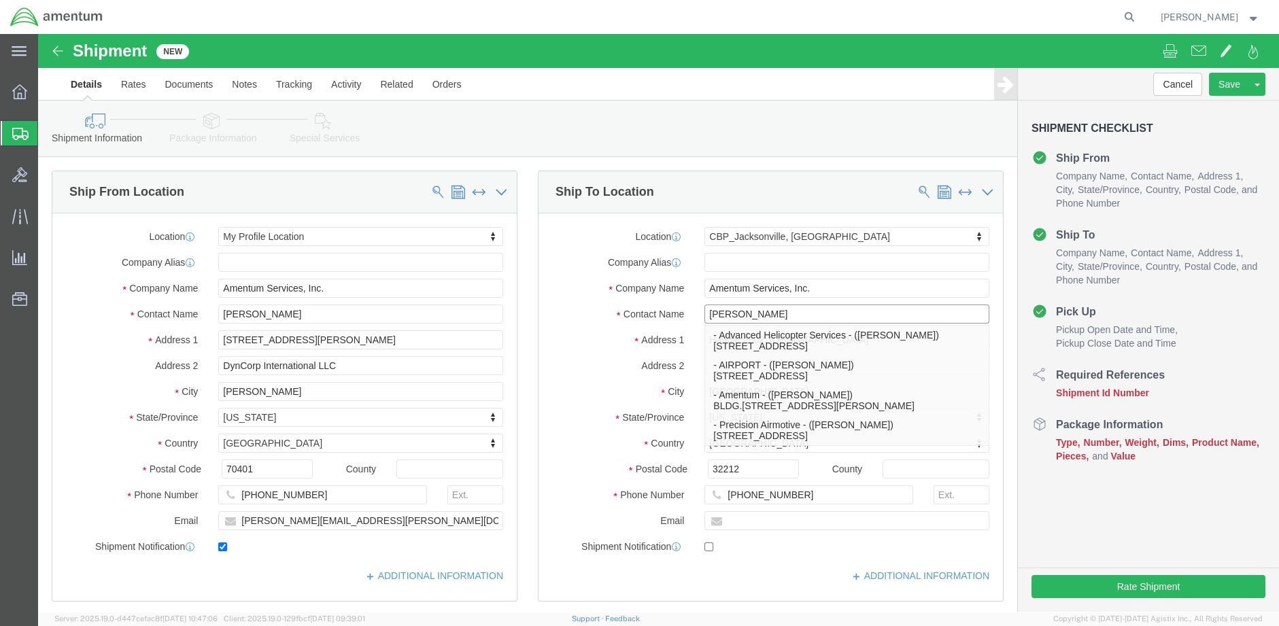
type input "[PERSON_NAME]"
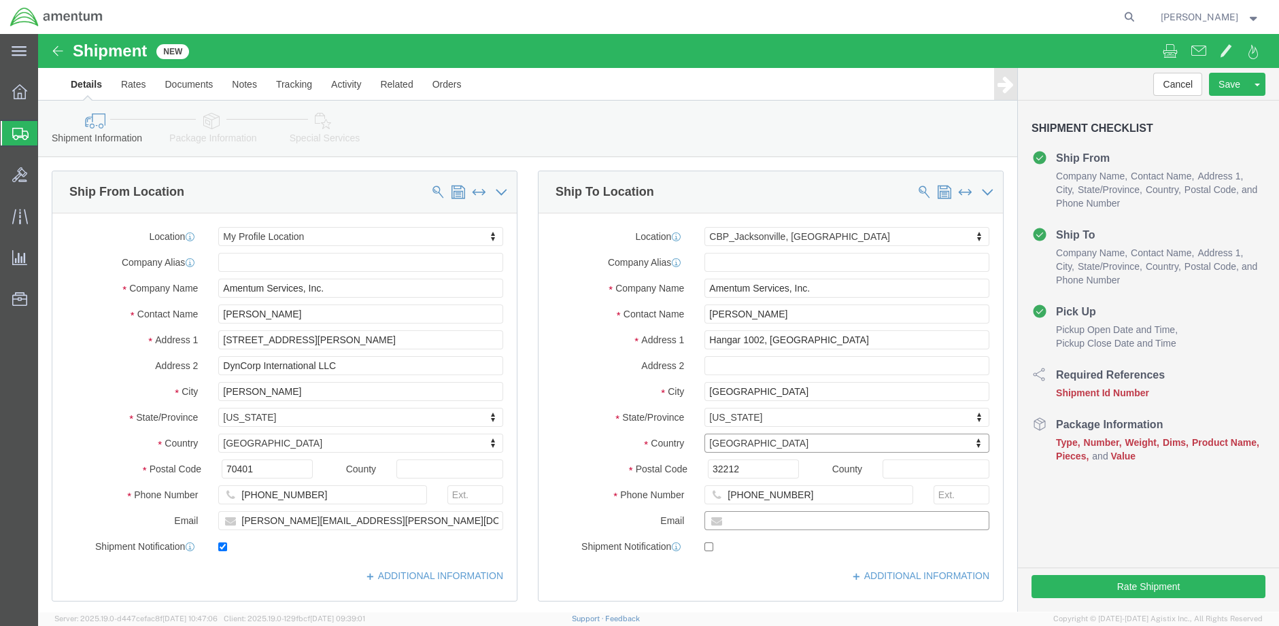
click input "text"
type input "[PERSON_NAME][EMAIL_ADDRESS][PERSON_NAME][DOMAIN_NAME]"
checkbox input "true"
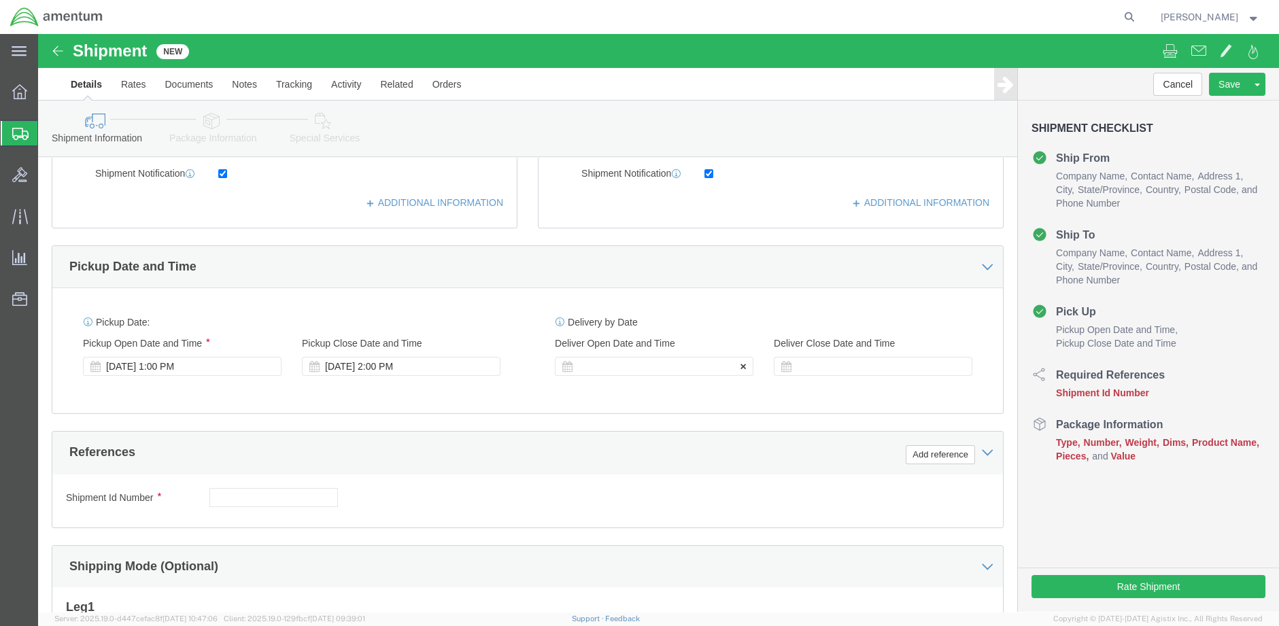
scroll to position [377, 0]
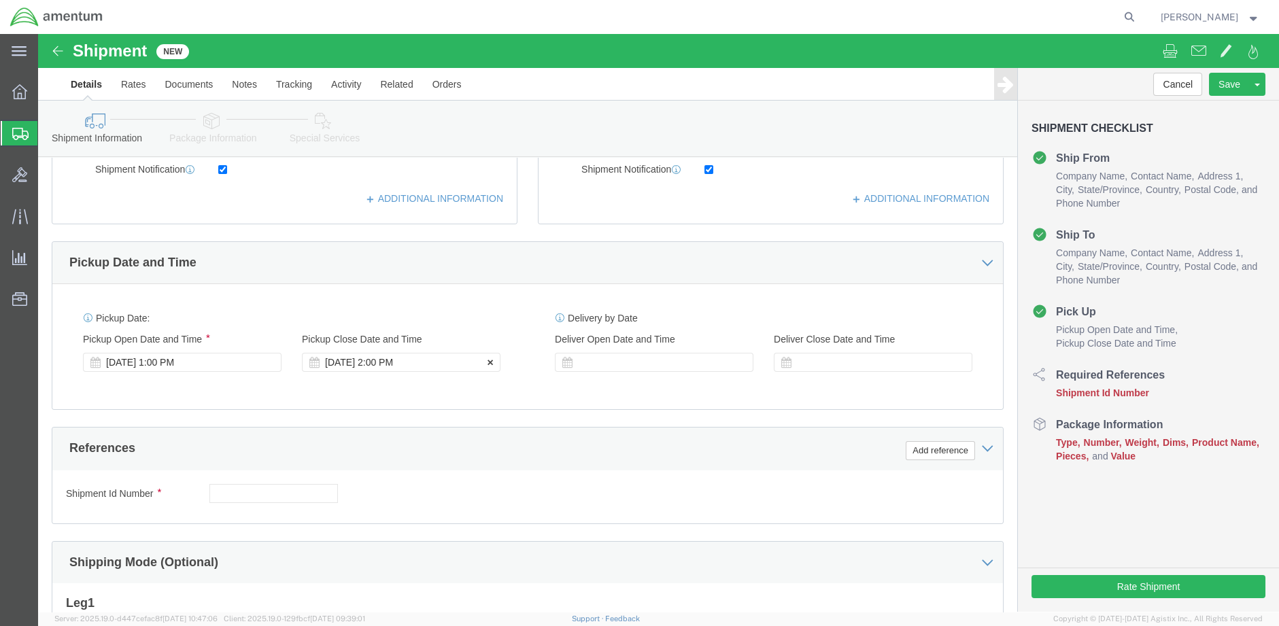
click div "[DATE] 2:00 PM"
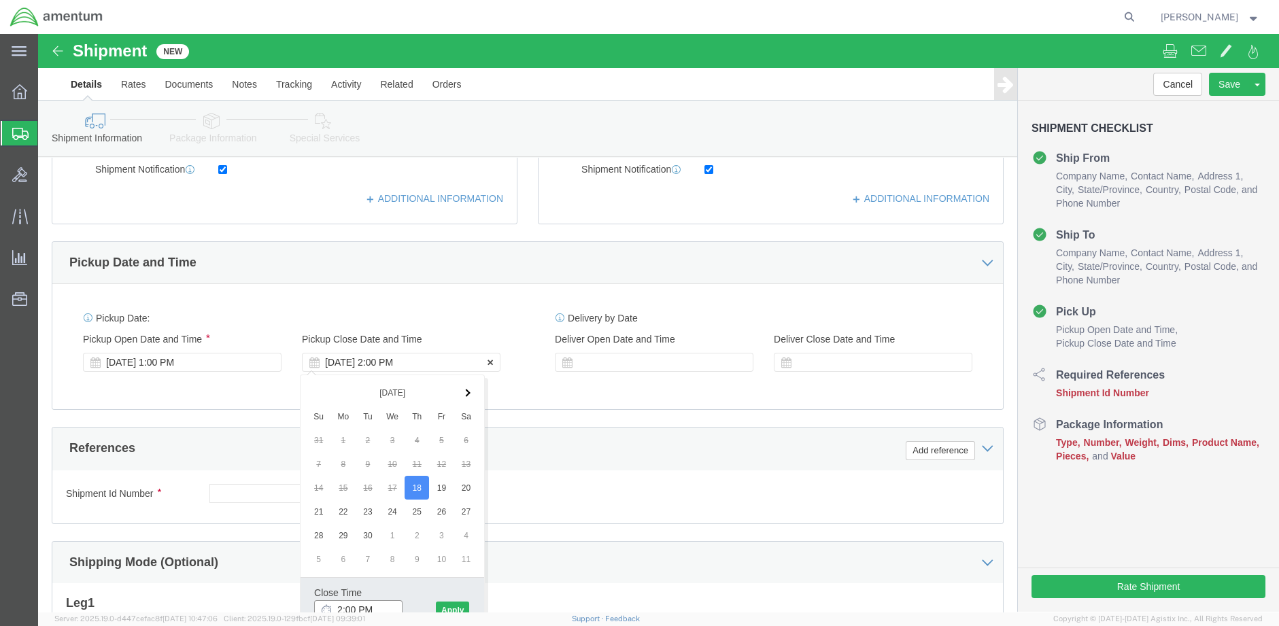
scroll to position [385, 0]
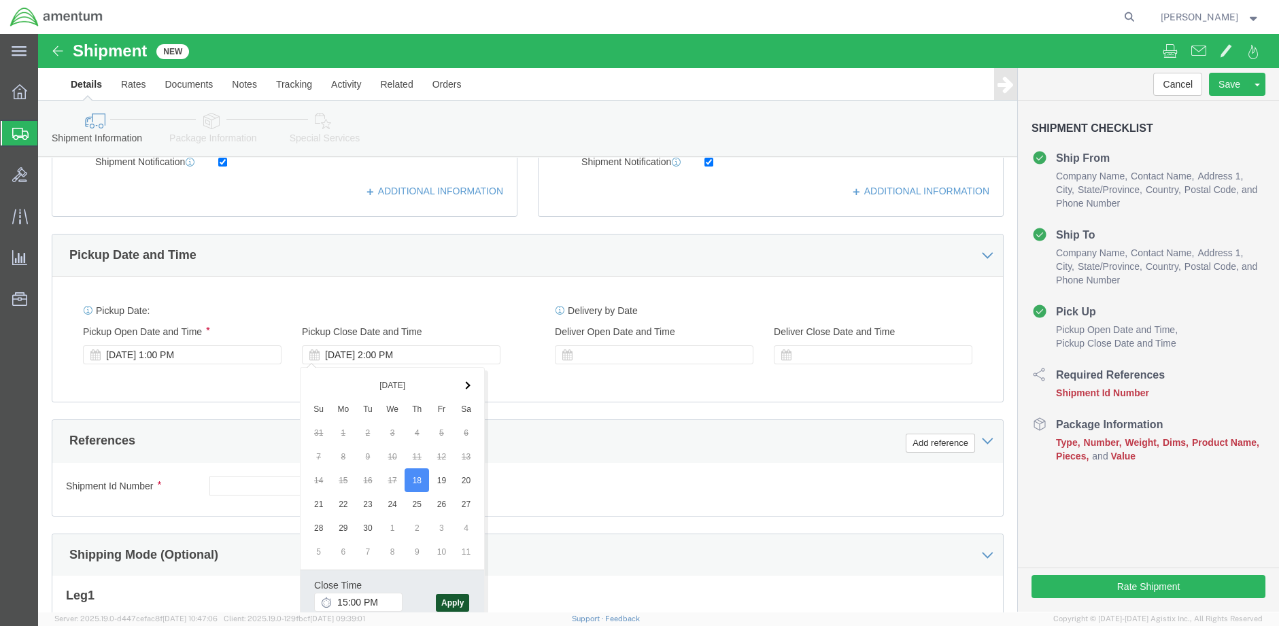
type input "3:00 PM"
click button "Apply"
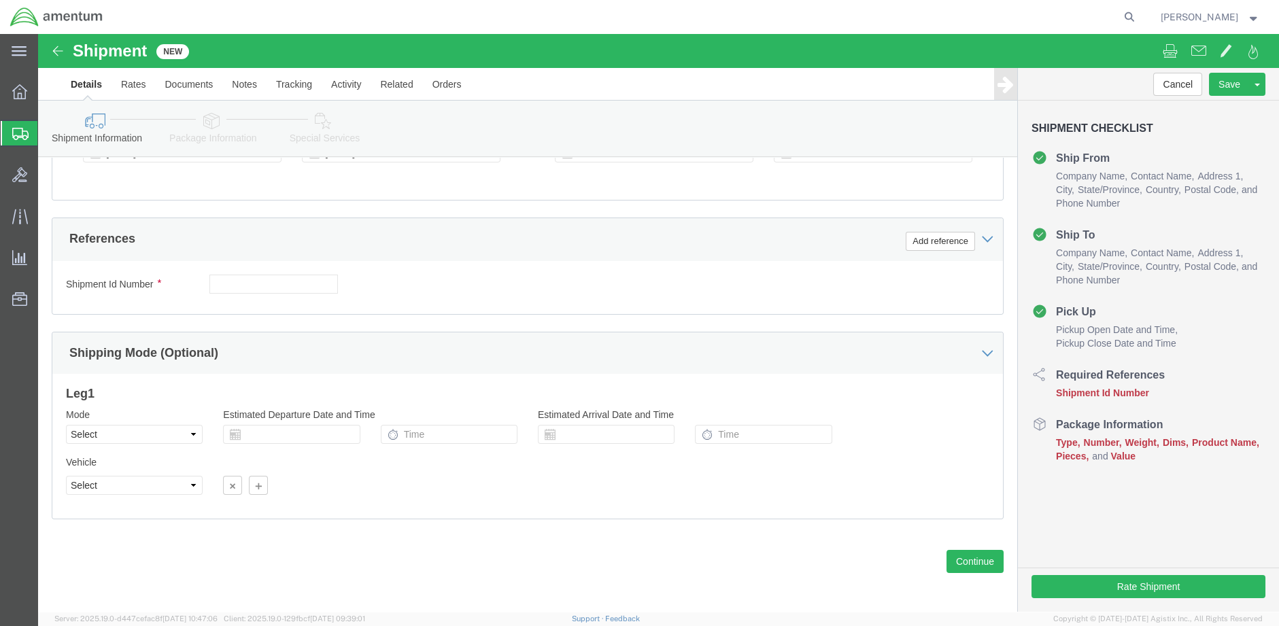
scroll to position [590, 0]
click button "Add reference"
drag, startPoint x: 892, startPoint y: 200, endPoint x: 883, endPoint y: 200, distance: 8.8
click button "Add reference"
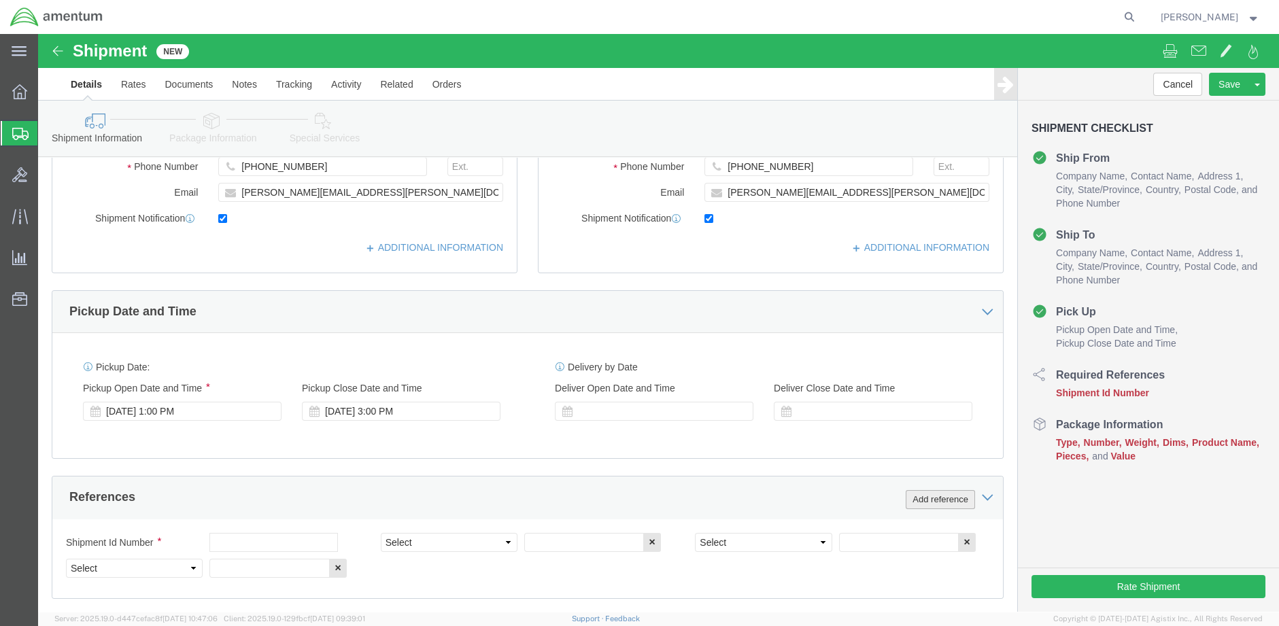
scroll to position [288, 0]
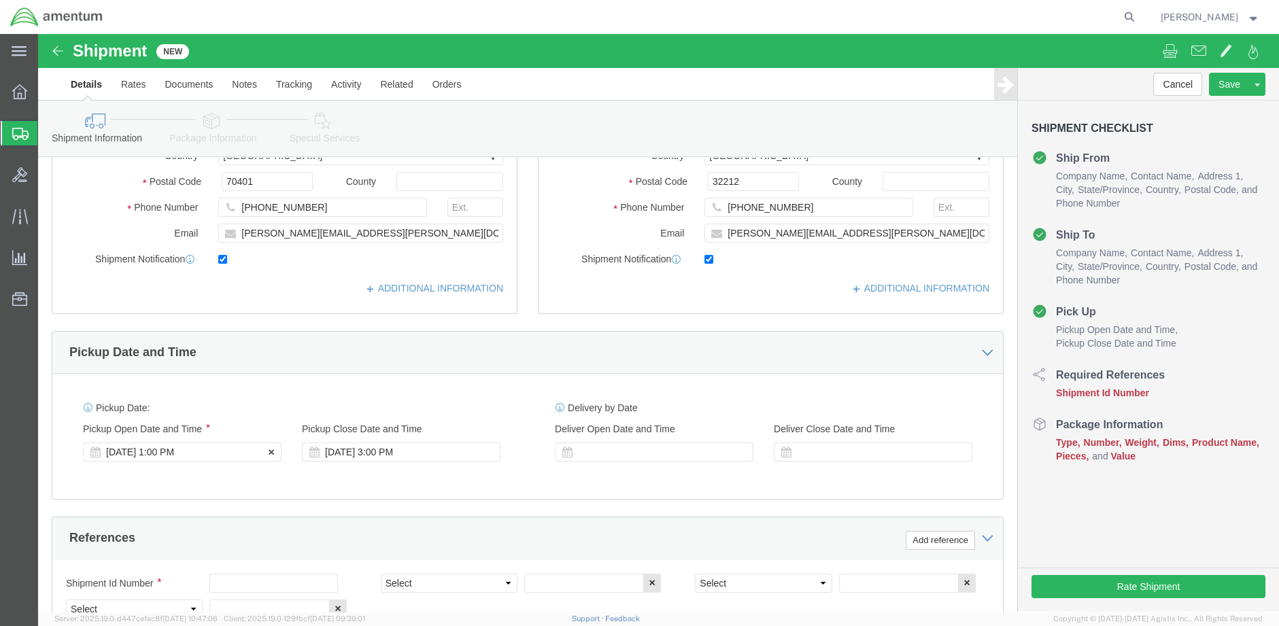
click div "[DATE] 1:00 PM"
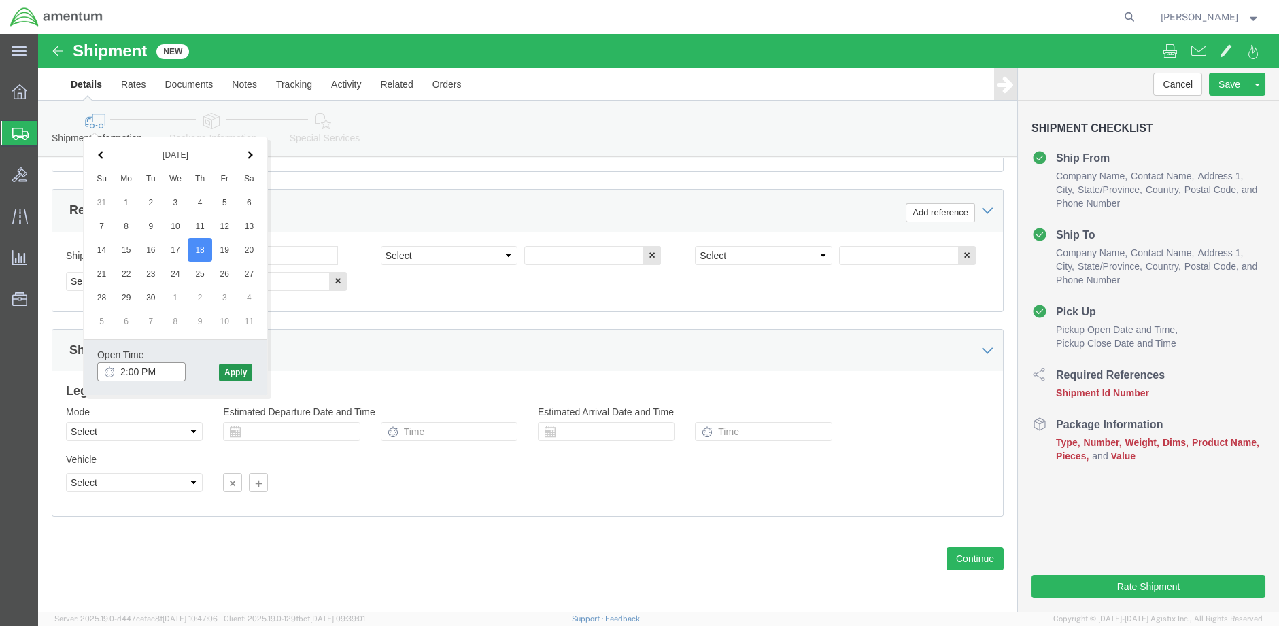
type input "2:00 PM"
click button "Apply"
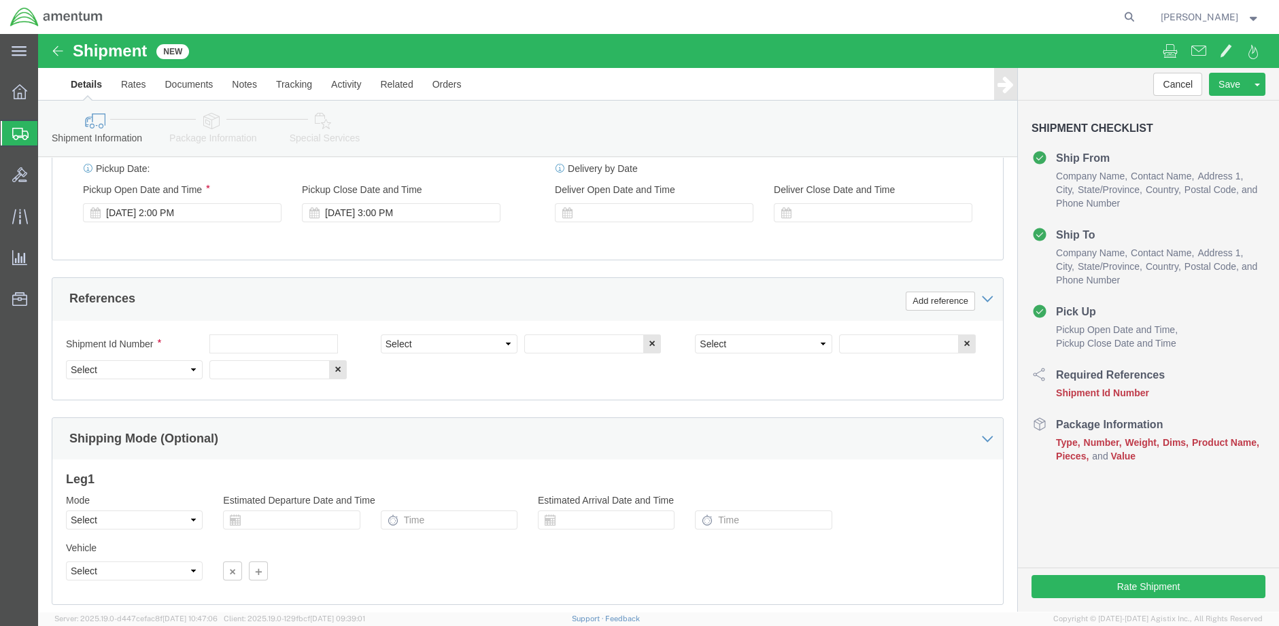
scroll to position [465, 0]
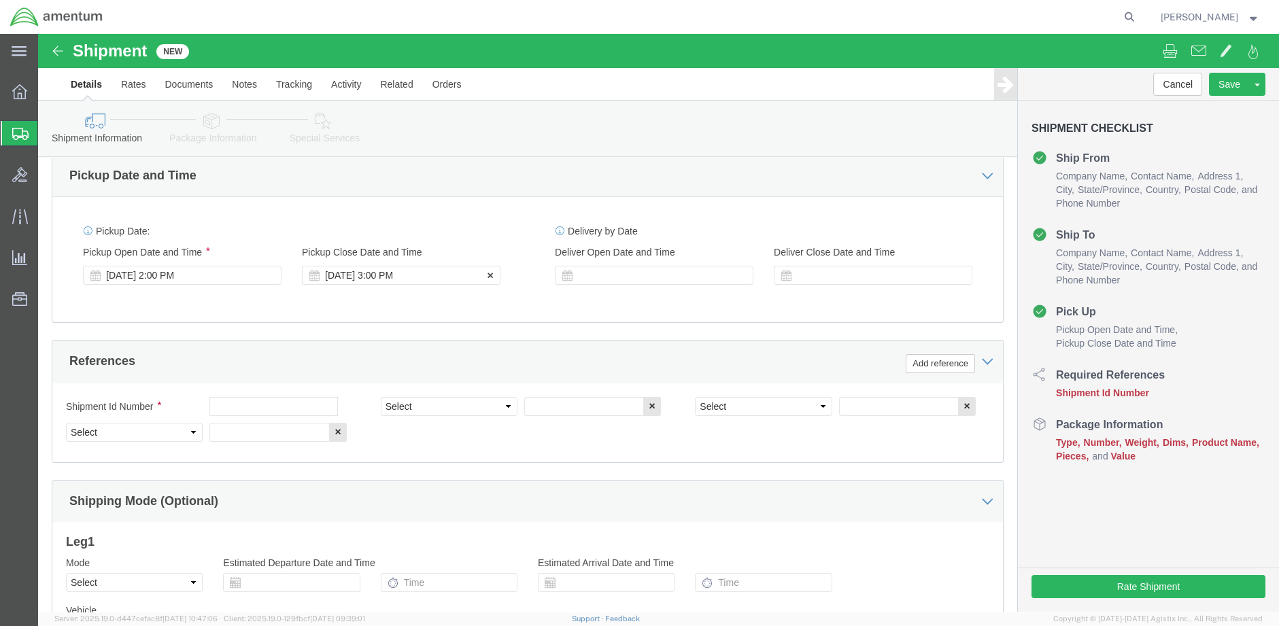
click div "[DATE] 3:00 PM"
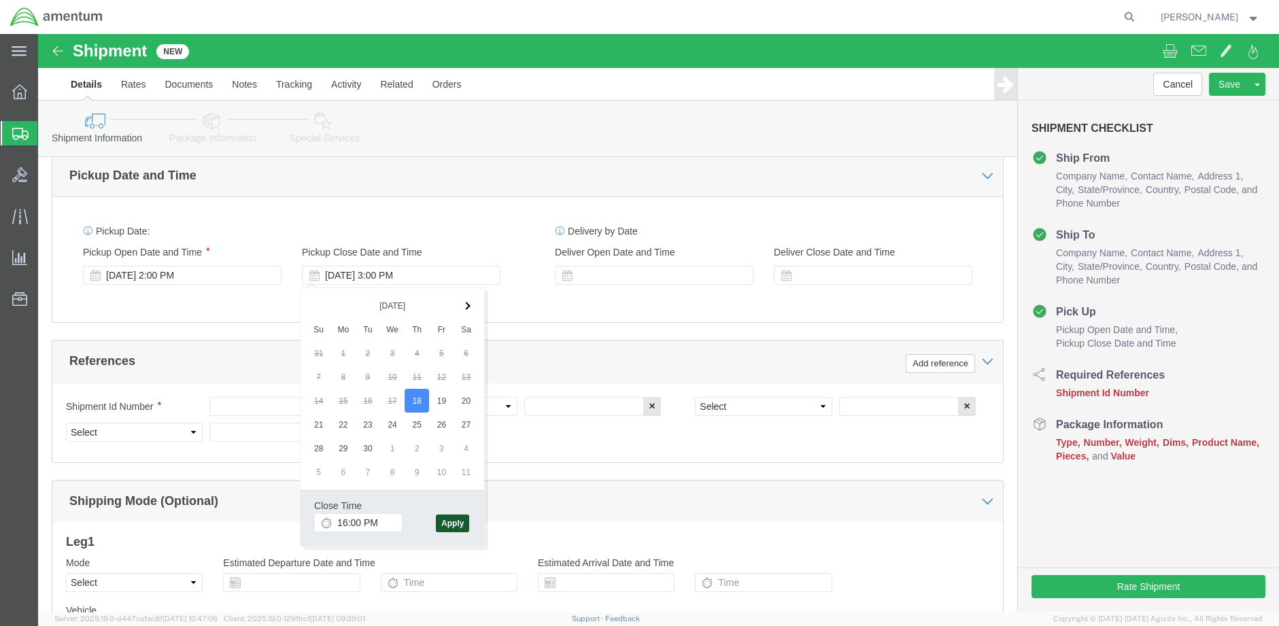
type input "4:00 PM"
click button "Apply"
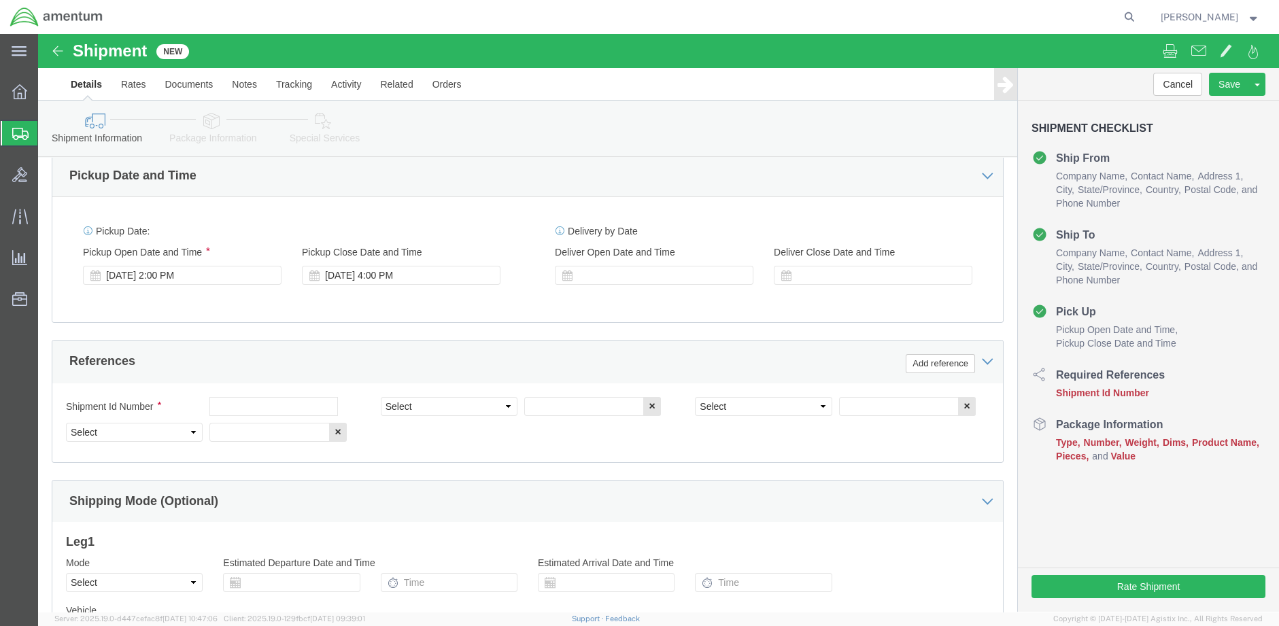
scroll to position [615, 0]
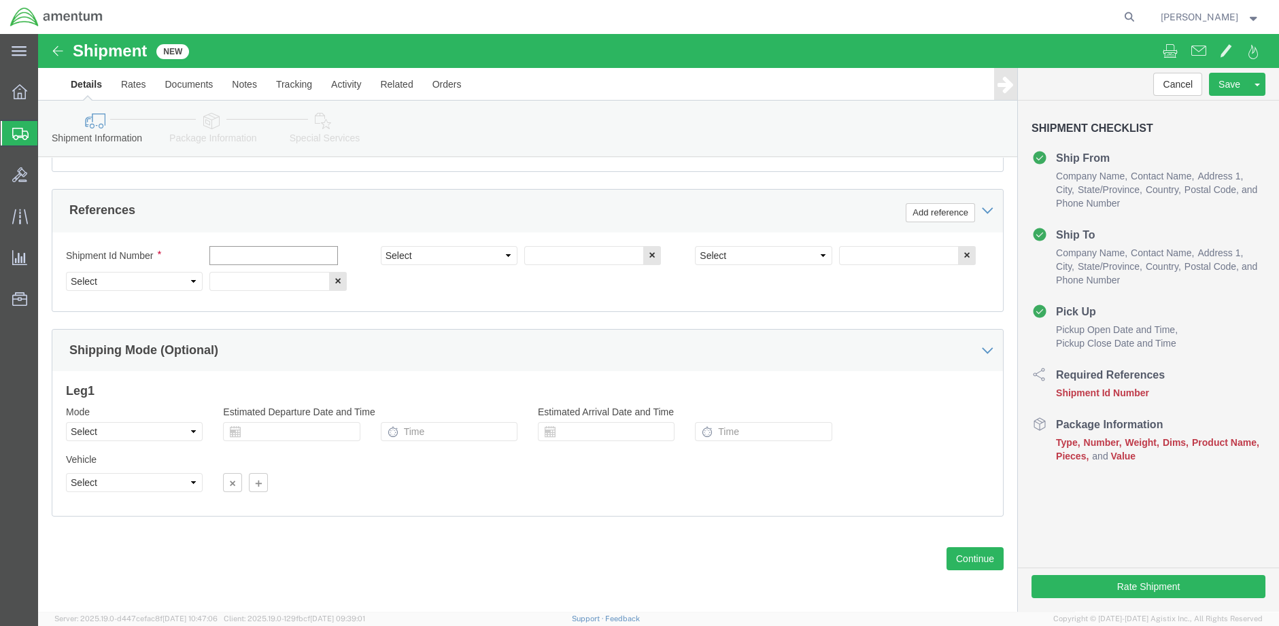
click input "text"
type input "e"
type input "ENO Shipment: EJA request for flap bearings"
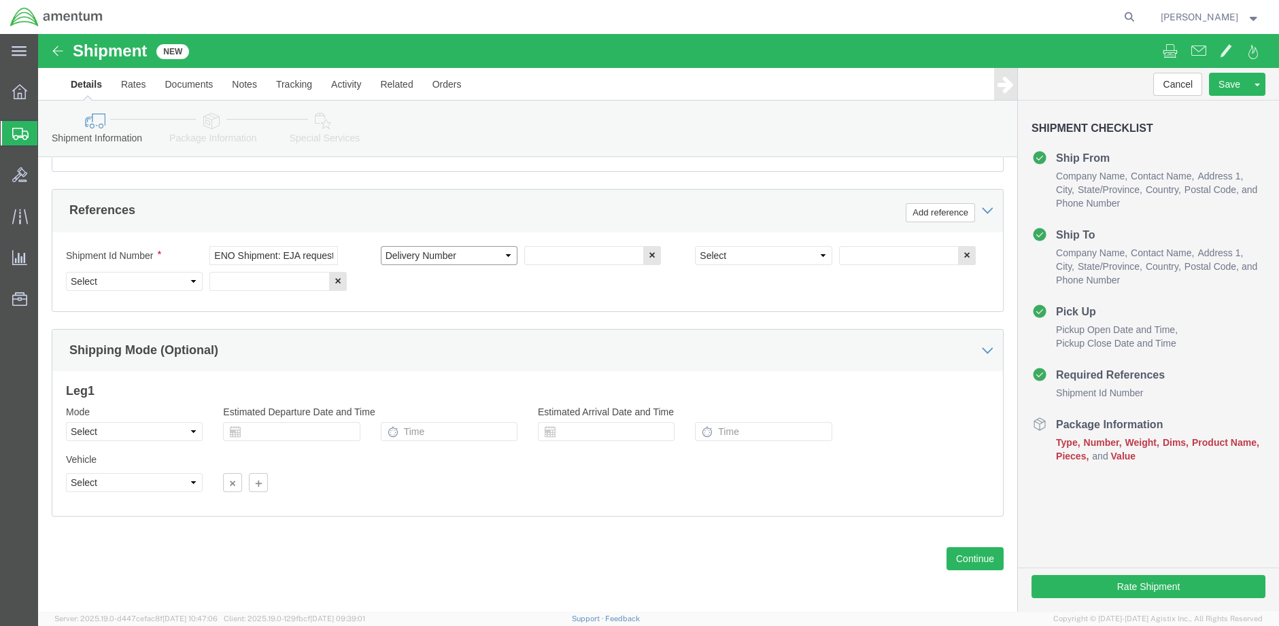
select select "DEPT"
type input "CBP"
select select "CUSTREF"
type input "EJA: PN: A-11540"
select select "PROJNUM"
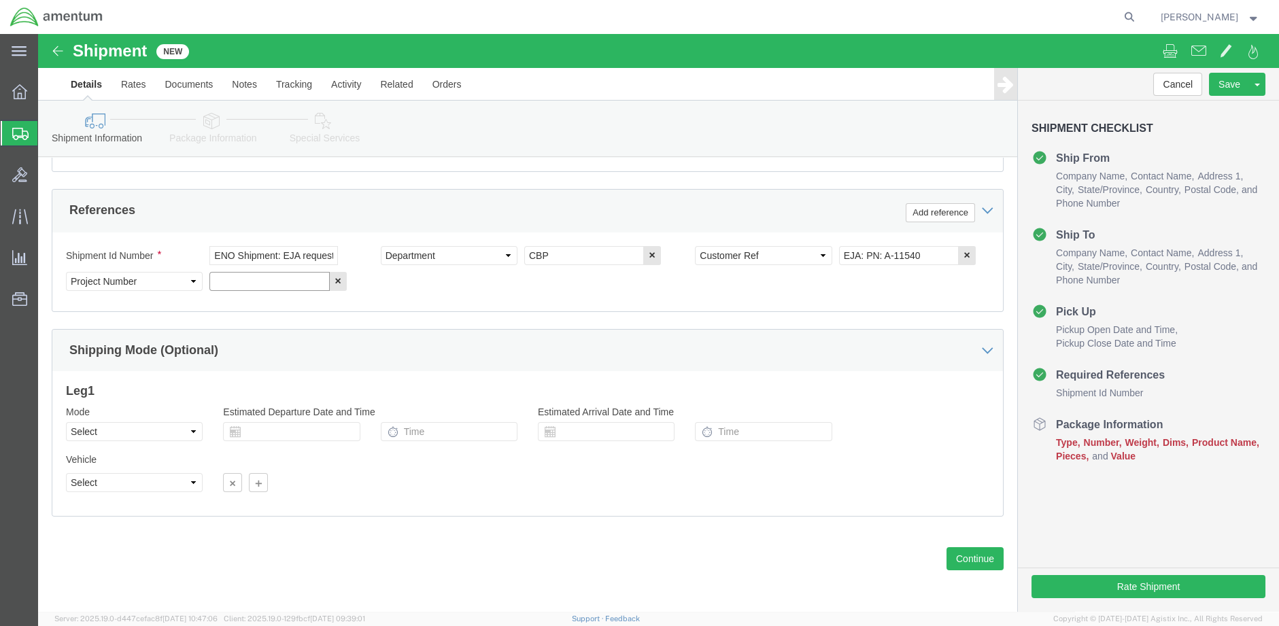
paste input "6118.03.03.2219.000.ENO.0000"
type input "6118.03.03.2219.000.ENO.0000"
click button "Continue"
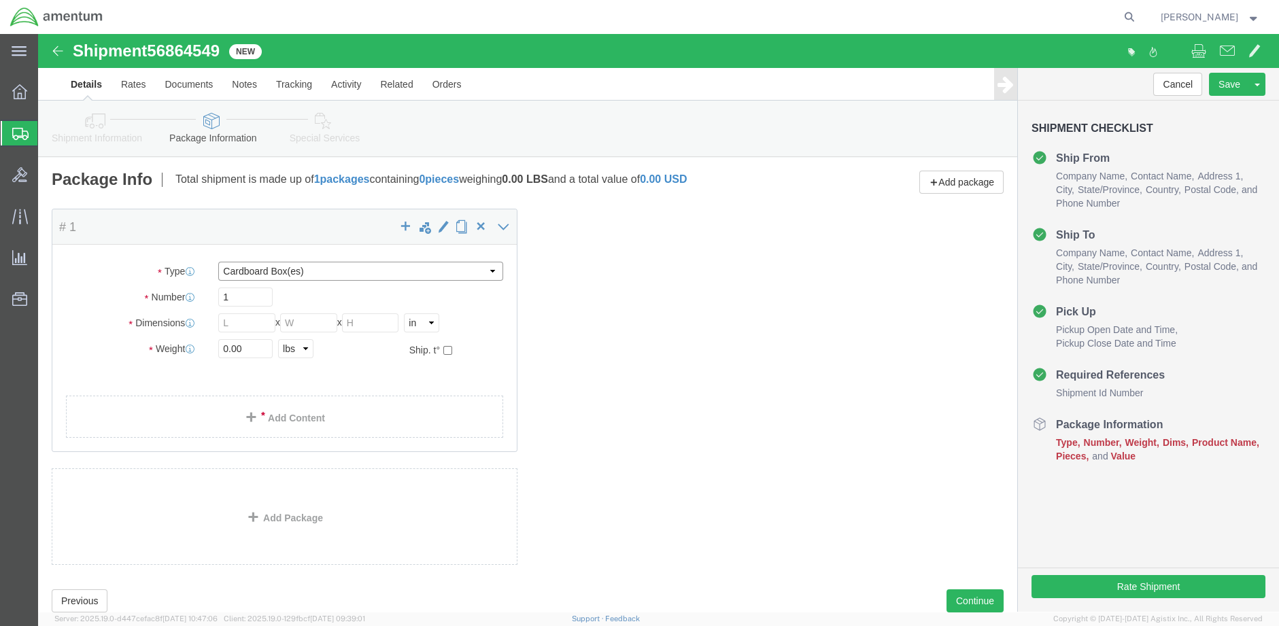
click select "Select BCK Boxes Bale(s) Basket(s) Bolt(s) Bottle(s) Buckets Bulk Bundle(s) Can…"
select select "SBX"
click select "Select BCK Boxes Bale(s) Basket(s) Bolt(s) Bottle(s) Buckets Bulk Bundle(s) Can…"
type input "12.25"
type input "11.00"
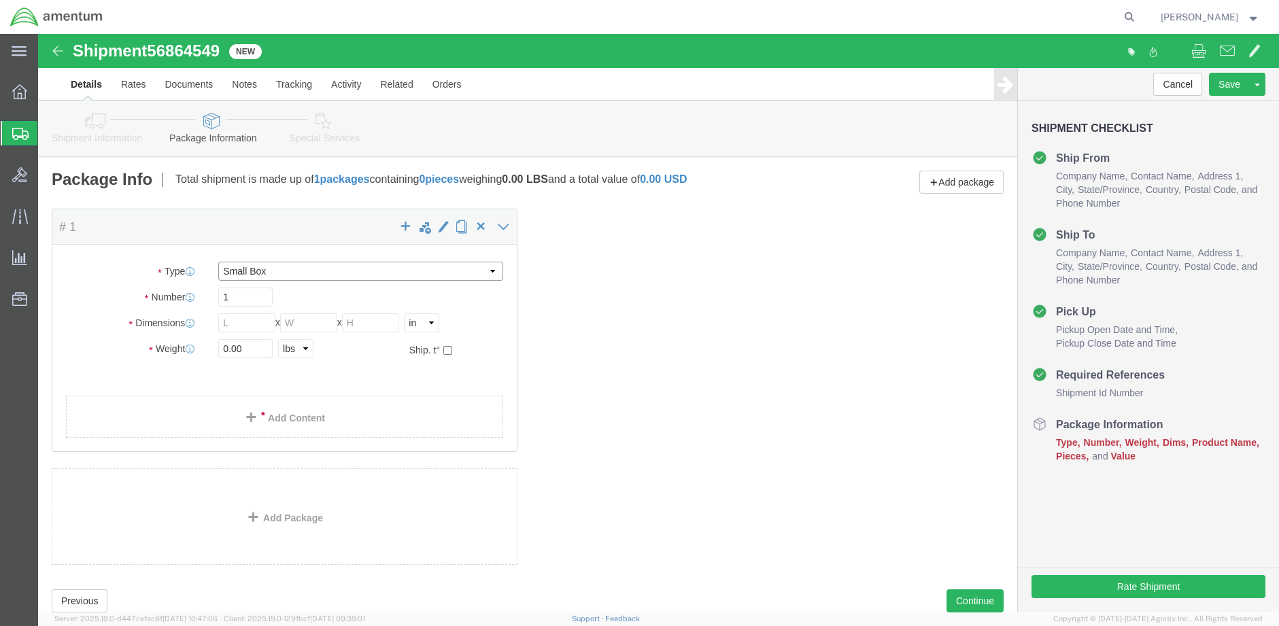
type input "1.50"
drag, startPoint x: 199, startPoint y: 318, endPoint x: 116, endPoint y: 326, distance: 83.4
click div "Package Type Select BCK Boxes Bale(s) Basket(s) Bolt(s) Bottle(s) Buckets Bulk …"
type input "0"
type input "2.00"
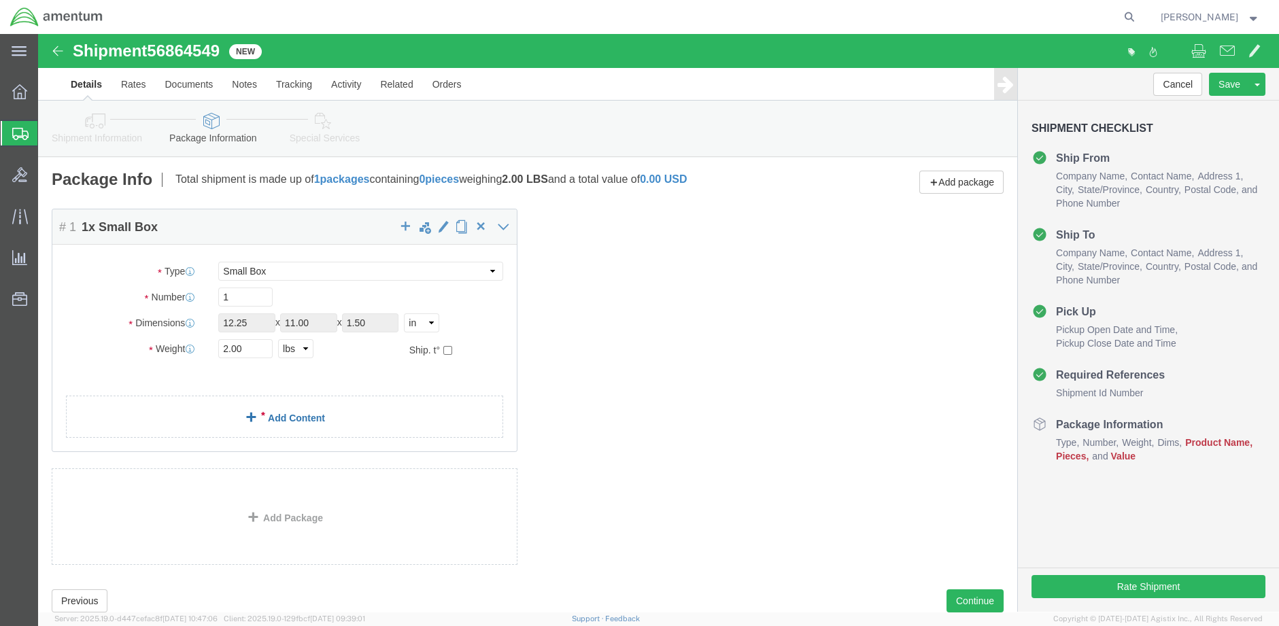
click div "Package Content # 1 1 x Small Box Package Type Select BCK Boxes Bale(s) Basket(…"
click link "Add Content"
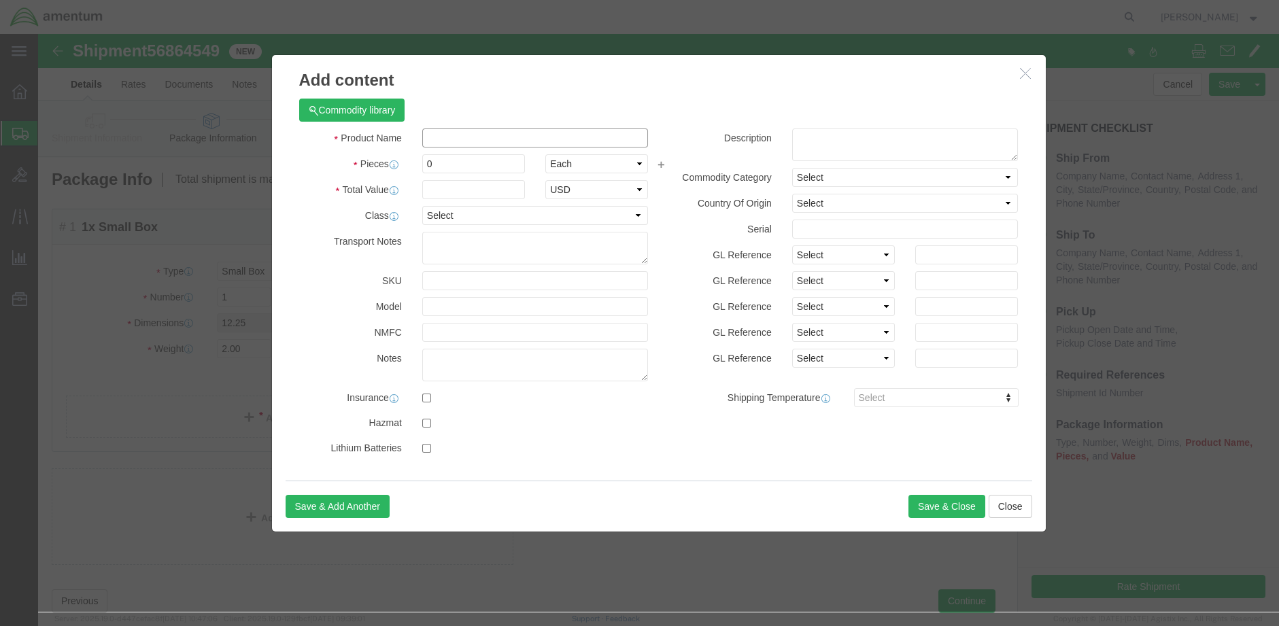
click input "text"
type input "a-11540"
click span "Name:"
select select
checkbox input "false"
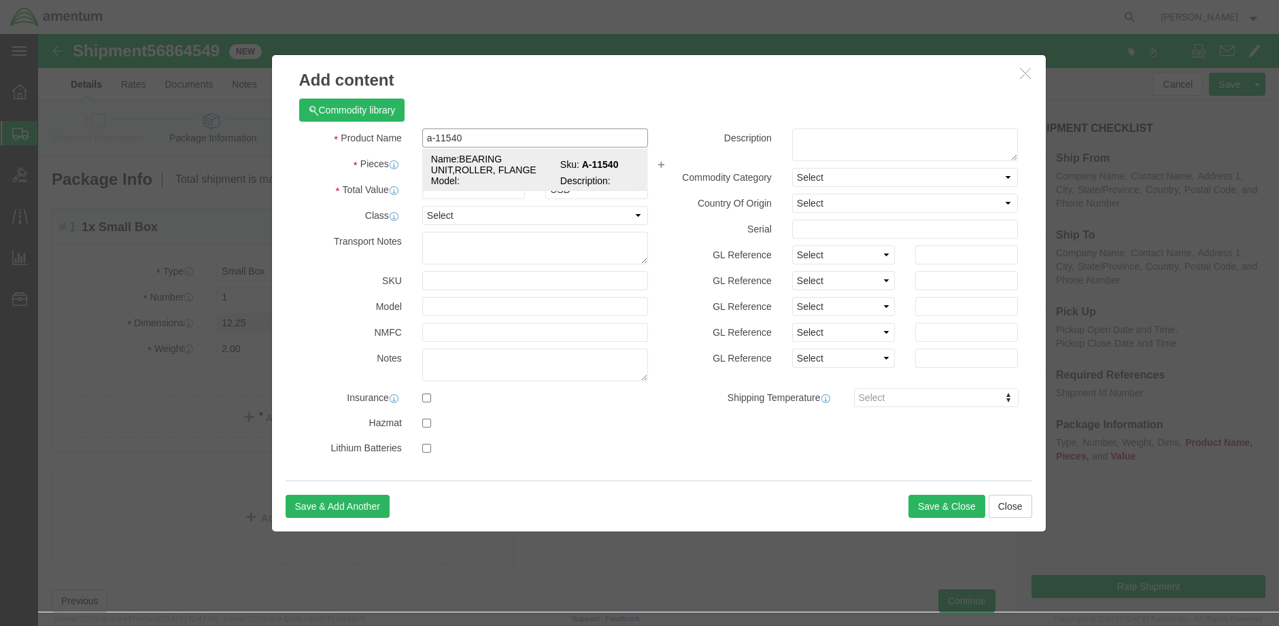
type input "BEARING UNIT,ROLLER, FLANGE"
type input "A-11540"
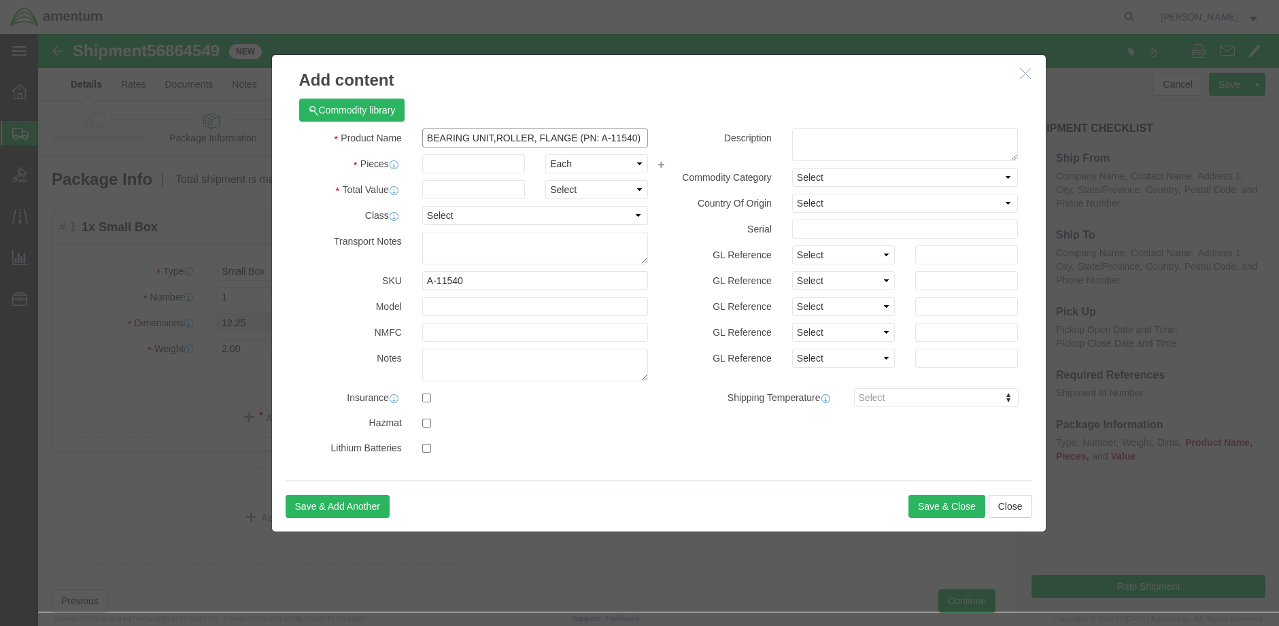
type input "BEARING UNIT,ROLLER, FLANGE (PN: A-11540)"
type input "4.00"
click input "text"
type input "350.00"
click button "Save & Close"
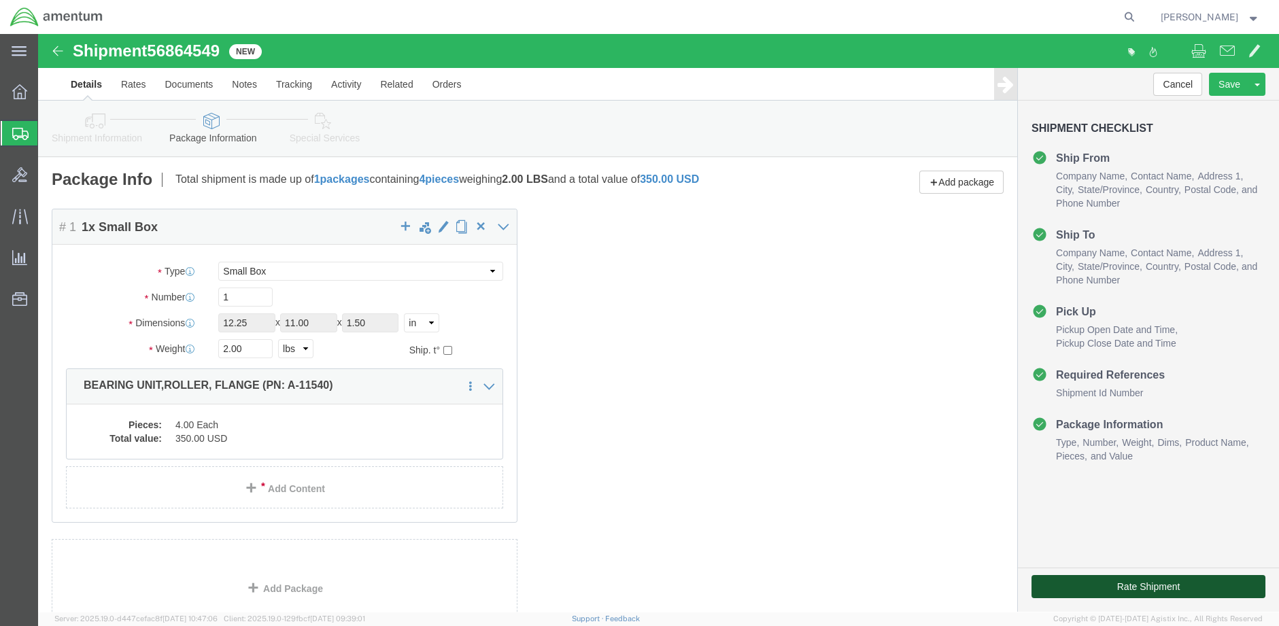
click button "Rate Shipment"
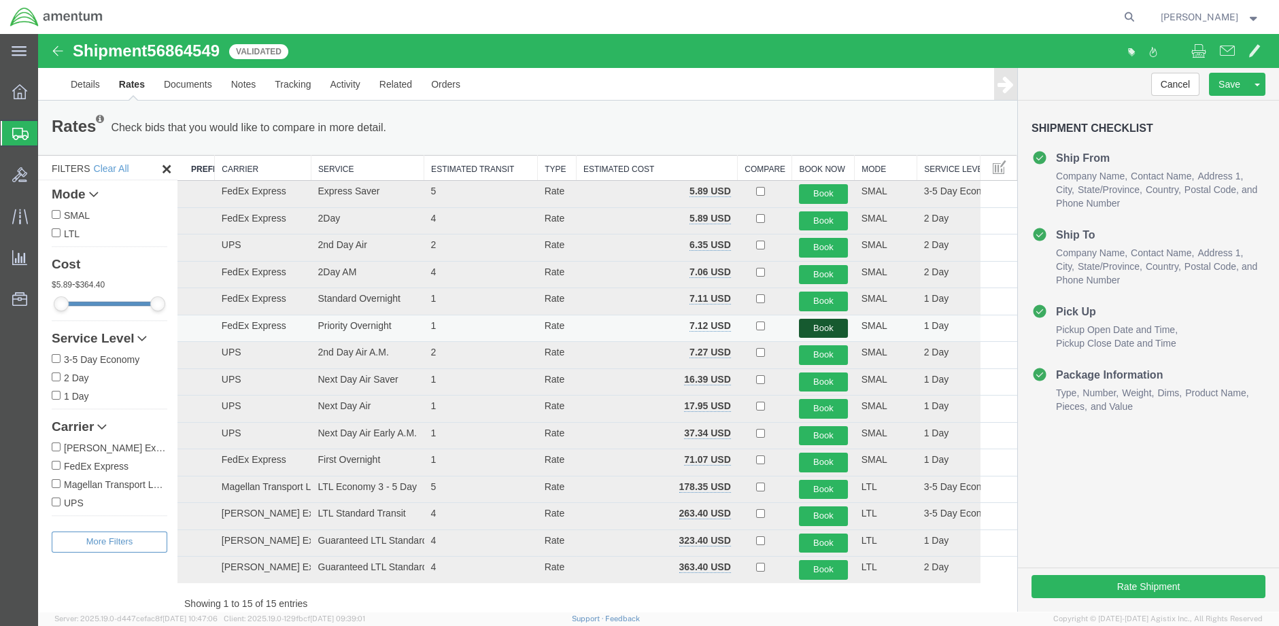
click at [828, 330] on button "Book" at bounding box center [823, 329] width 49 height 20
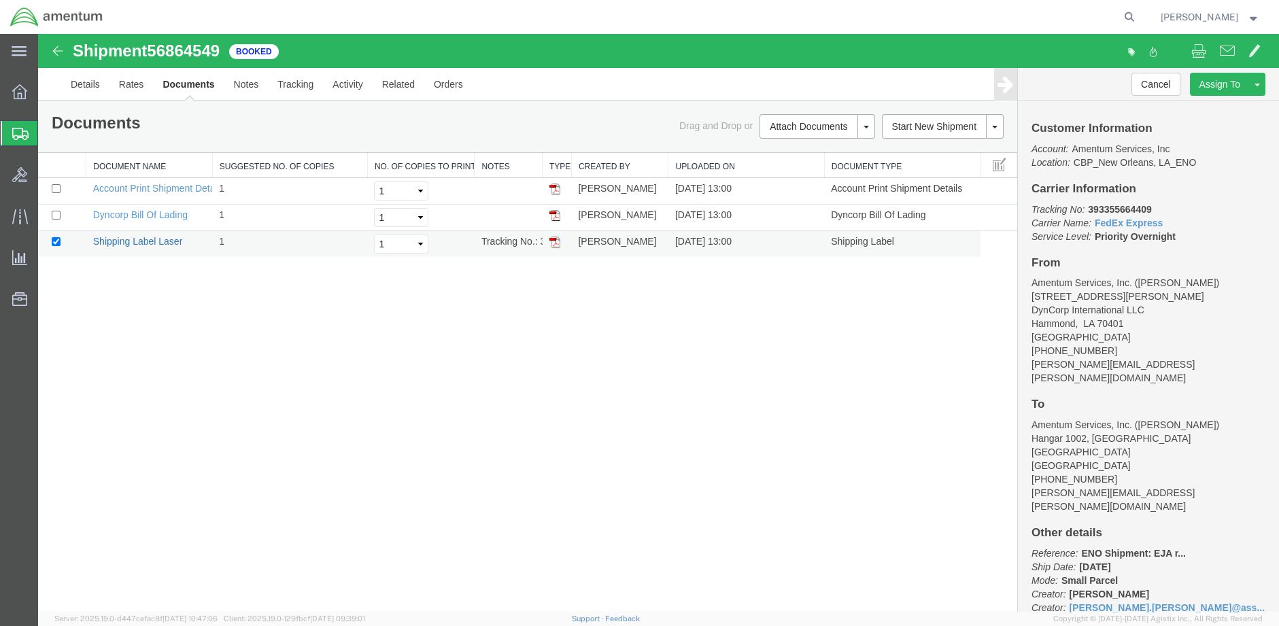
click at [136, 244] on link "Shipping Label Laser" at bounding box center [138, 241] width 90 height 11
click at [97, 88] on link "Details" at bounding box center [85, 84] width 48 height 33
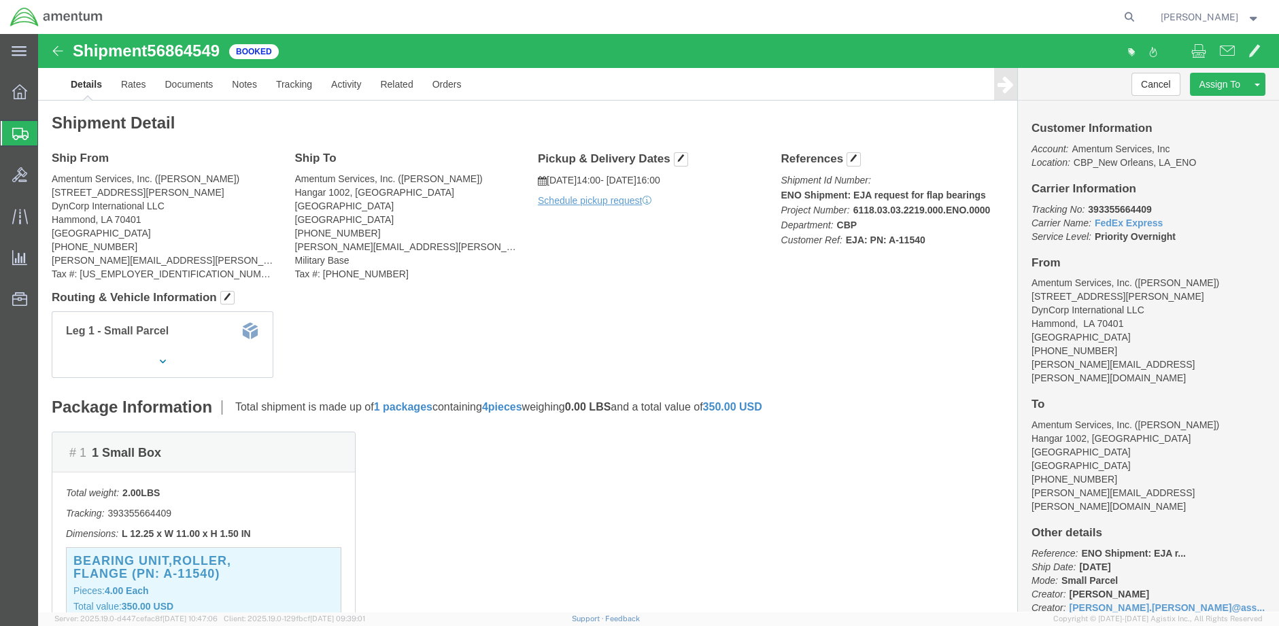
click div "Pickup & Delivery Dates [DATE] 14:00 - [DATE] 16:00 Schedule pickup request Edi…"
click link "Schedule pickup request"
